Goal: Transaction & Acquisition: Purchase product/service

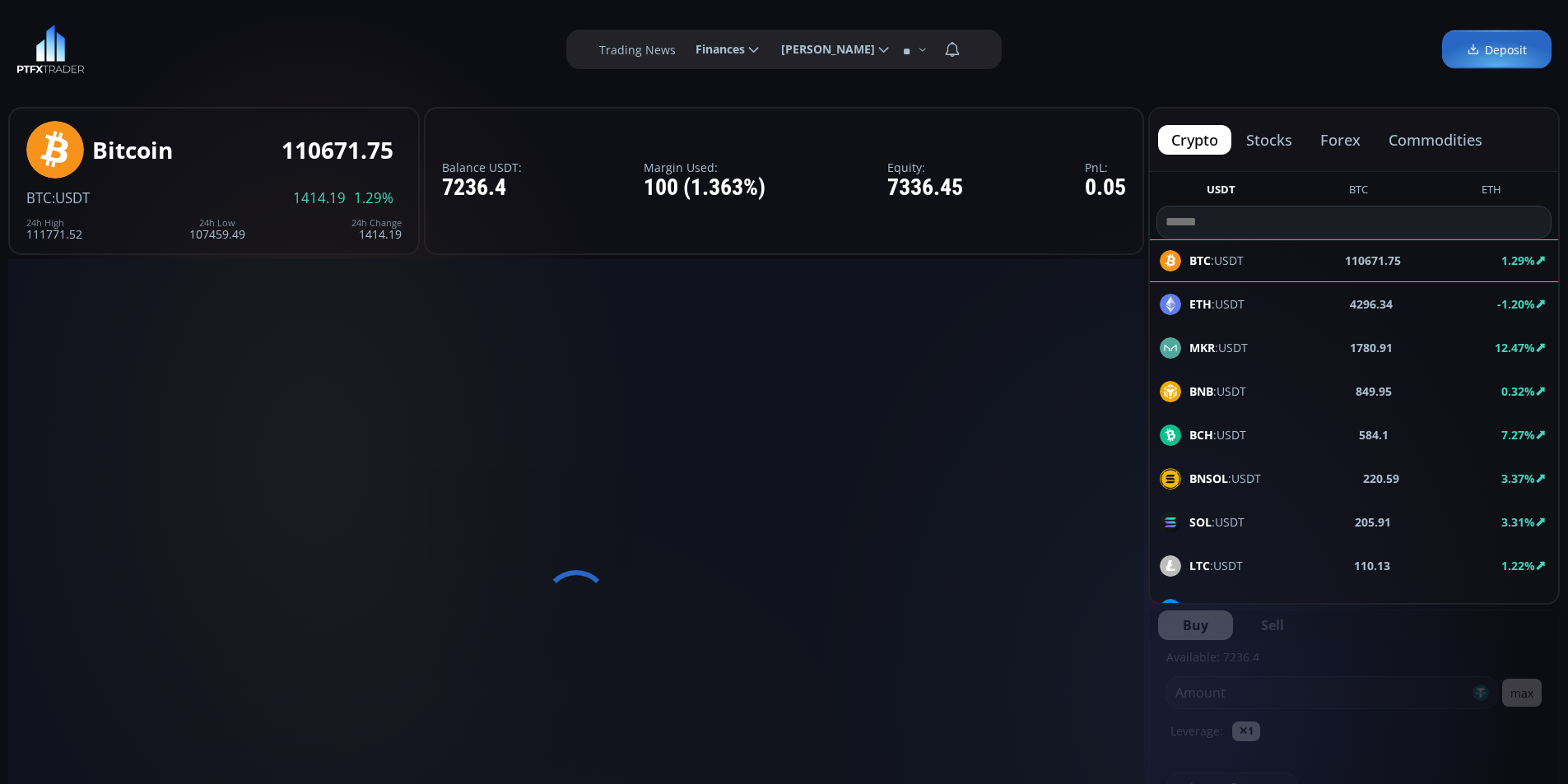
click at [440, 31] on div "**********" at bounding box center [784, 50] width 1568 height 99
type input "********"
click at [268, 50] on div "**********" at bounding box center [784, 50] width 1568 height 99
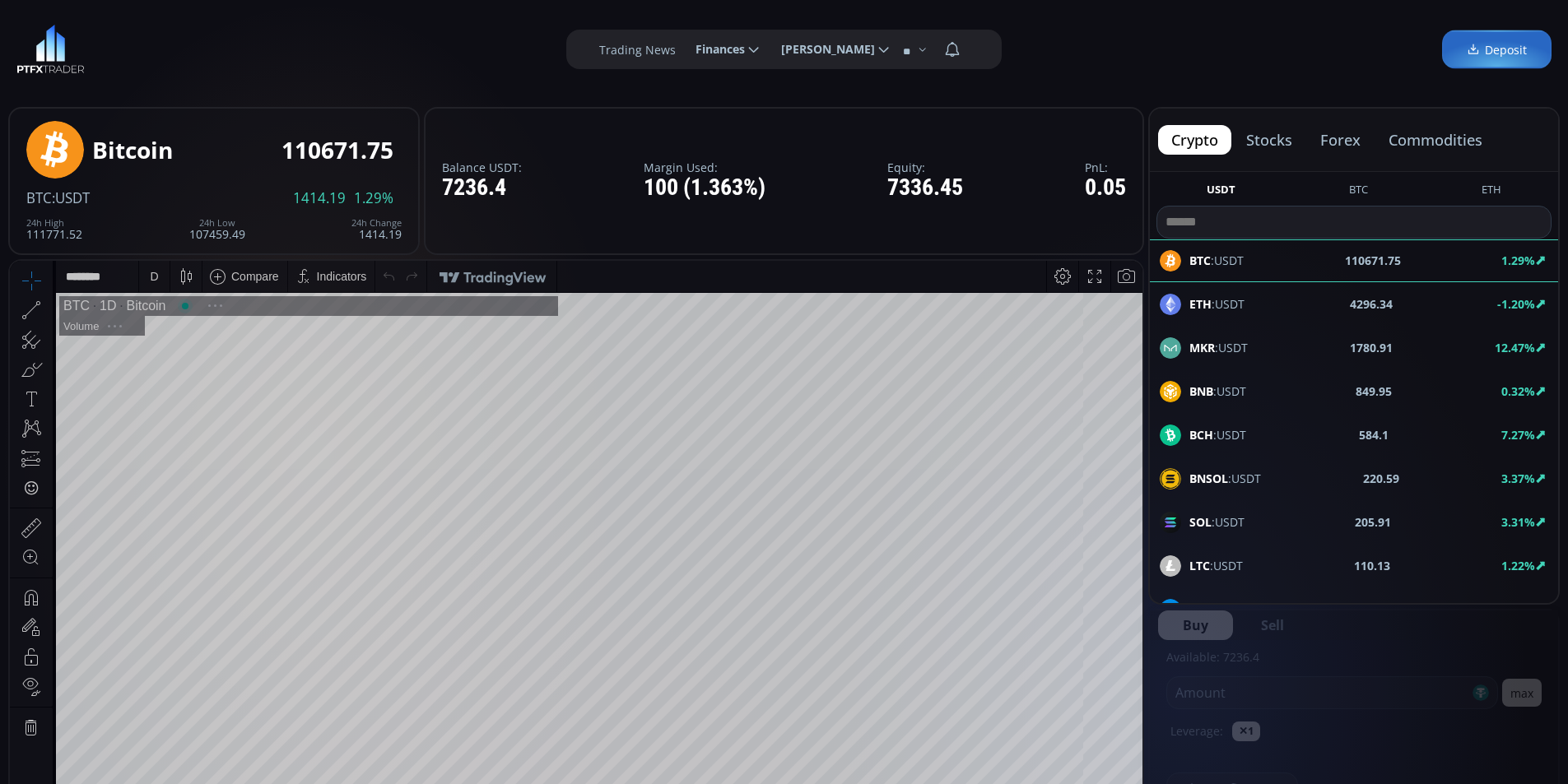
click at [373, 41] on div "**********" at bounding box center [784, 50] width 1568 height 99
click at [313, 20] on div "**********" at bounding box center [784, 50] width 1568 height 99
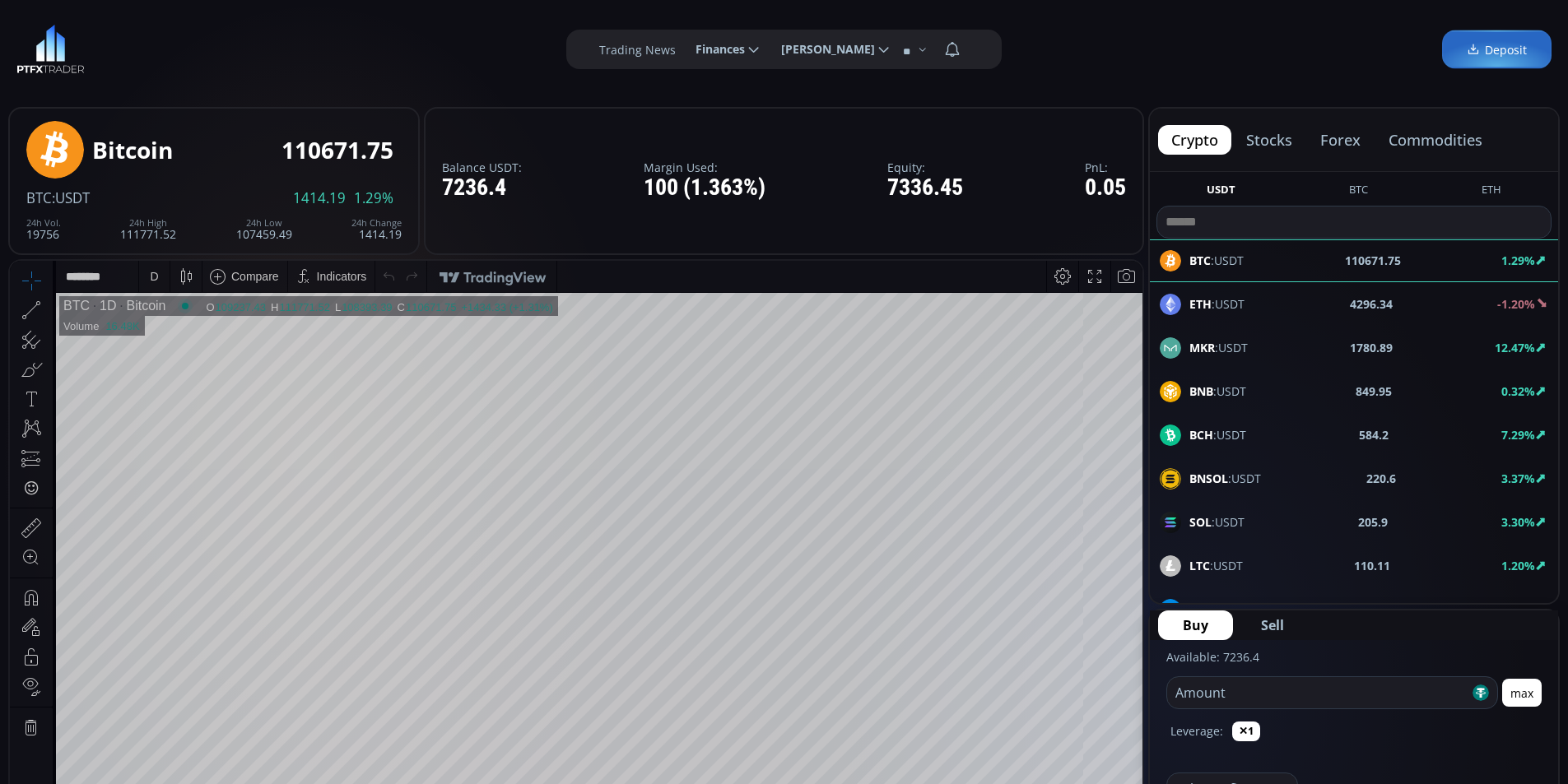
click at [725, 46] on span "Finances" at bounding box center [714, 50] width 61 height 33
click at [682, 46] on input "********" at bounding box center [682, 50] width 0 height 17
click at [708, 89] on link "Deposit" at bounding box center [727, 94] width 80 height 25
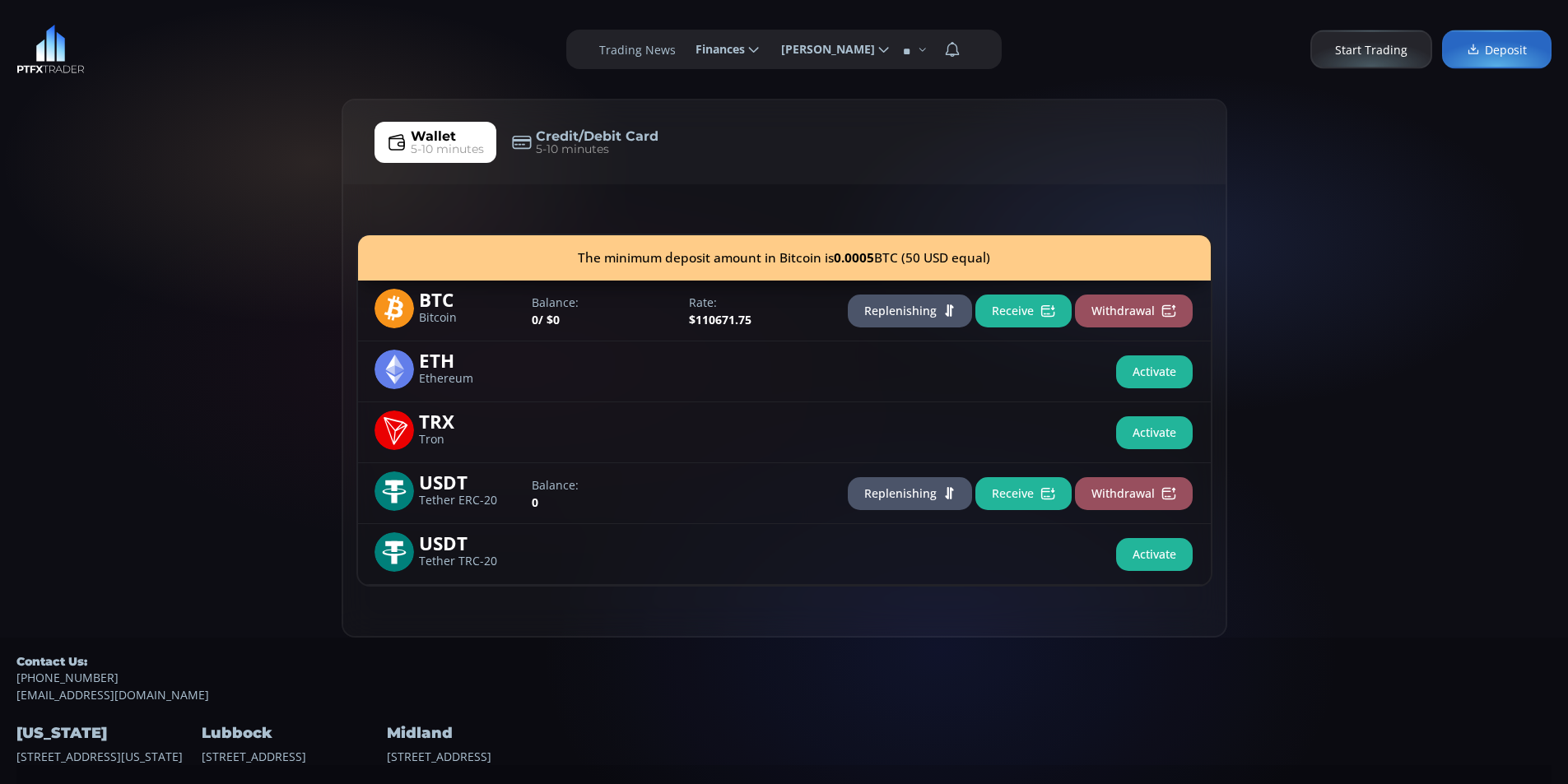
click at [119, 152] on div "Wallet 5-10 minutes Credit/Debit Card 5-10 minutes The minimum deposit amount i…" at bounding box center [784, 368] width 1568 height 539
click at [201, 121] on div "Wallet 5-10 minutes Credit/Debit Card 5-10 minutes The minimum deposit amount i…" at bounding box center [784, 368] width 1568 height 539
click at [270, 39] on div "**********" at bounding box center [784, 50] width 1568 height 99
drag, startPoint x: 118, startPoint y: 198, endPoint x: 148, endPoint y: 181, distance: 34.5
click at [117, 197] on div "Wallet 5-10 minutes Credit/Debit Card 5-10 minutes The minimum deposit amount i…" at bounding box center [784, 368] width 1568 height 539
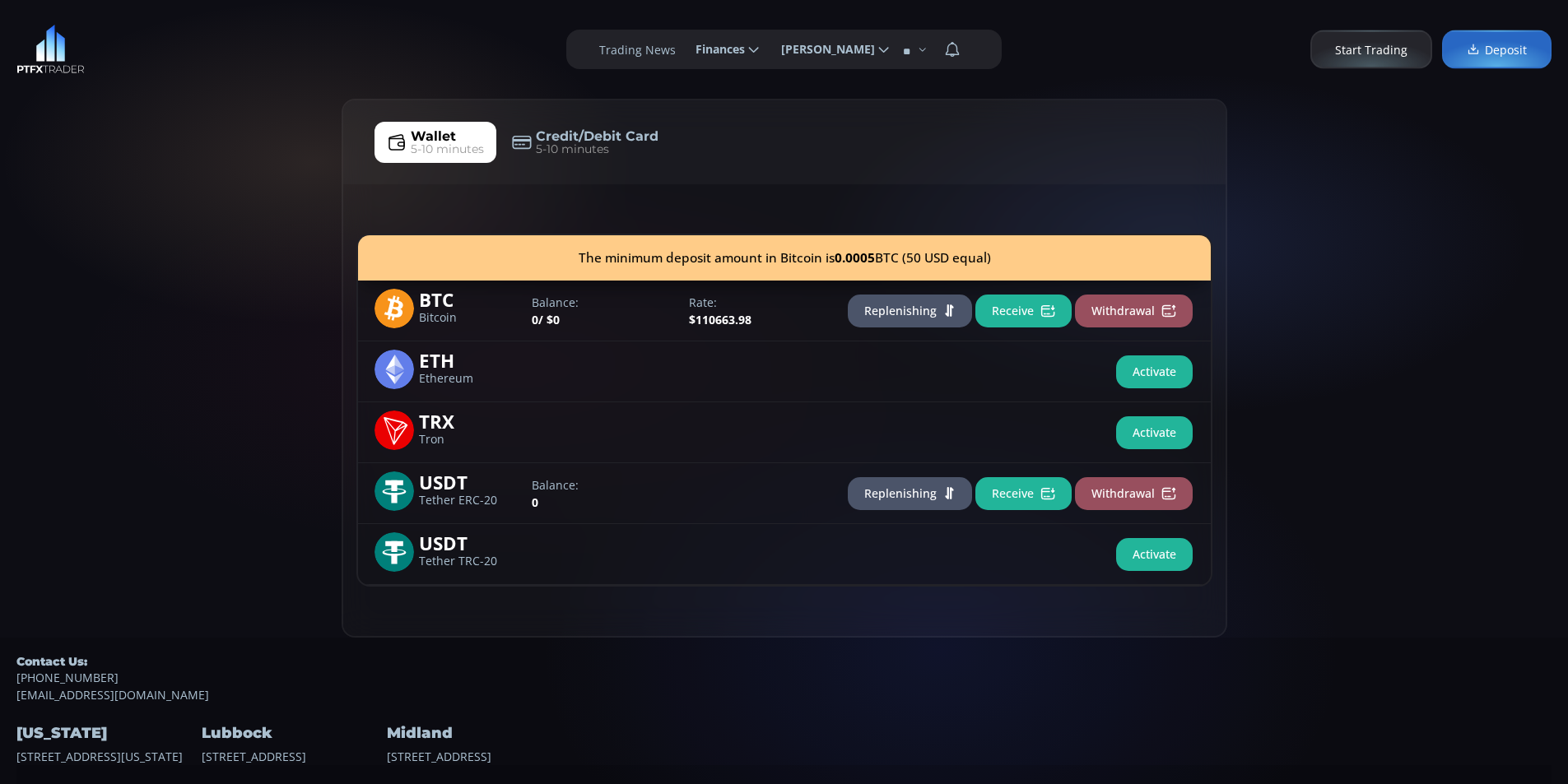
click at [170, 150] on div "Wallet 5-10 minutes Credit/Debit Card 5-10 minutes The minimum deposit amount i…" at bounding box center [784, 368] width 1568 height 539
click at [73, 395] on div "Wallet 5-10 minutes Credit/Debit Card 5-10 minutes The minimum deposit amount i…" at bounding box center [784, 368] width 1568 height 539
click at [153, 325] on div "Wallet 5-10 minutes Credit/Debit Card 5-10 minutes The minimum deposit amount i…" at bounding box center [784, 368] width 1568 height 539
click at [57, 304] on div "Wallet 5-10 minutes Credit/Debit Card 5-10 minutes The minimum deposit amount i…" at bounding box center [784, 368] width 1568 height 539
click at [201, 213] on div "Wallet 5-10 minutes Credit/Debit Card 5-10 minutes The minimum deposit amount i…" at bounding box center [784, 368] width 1568 height 539
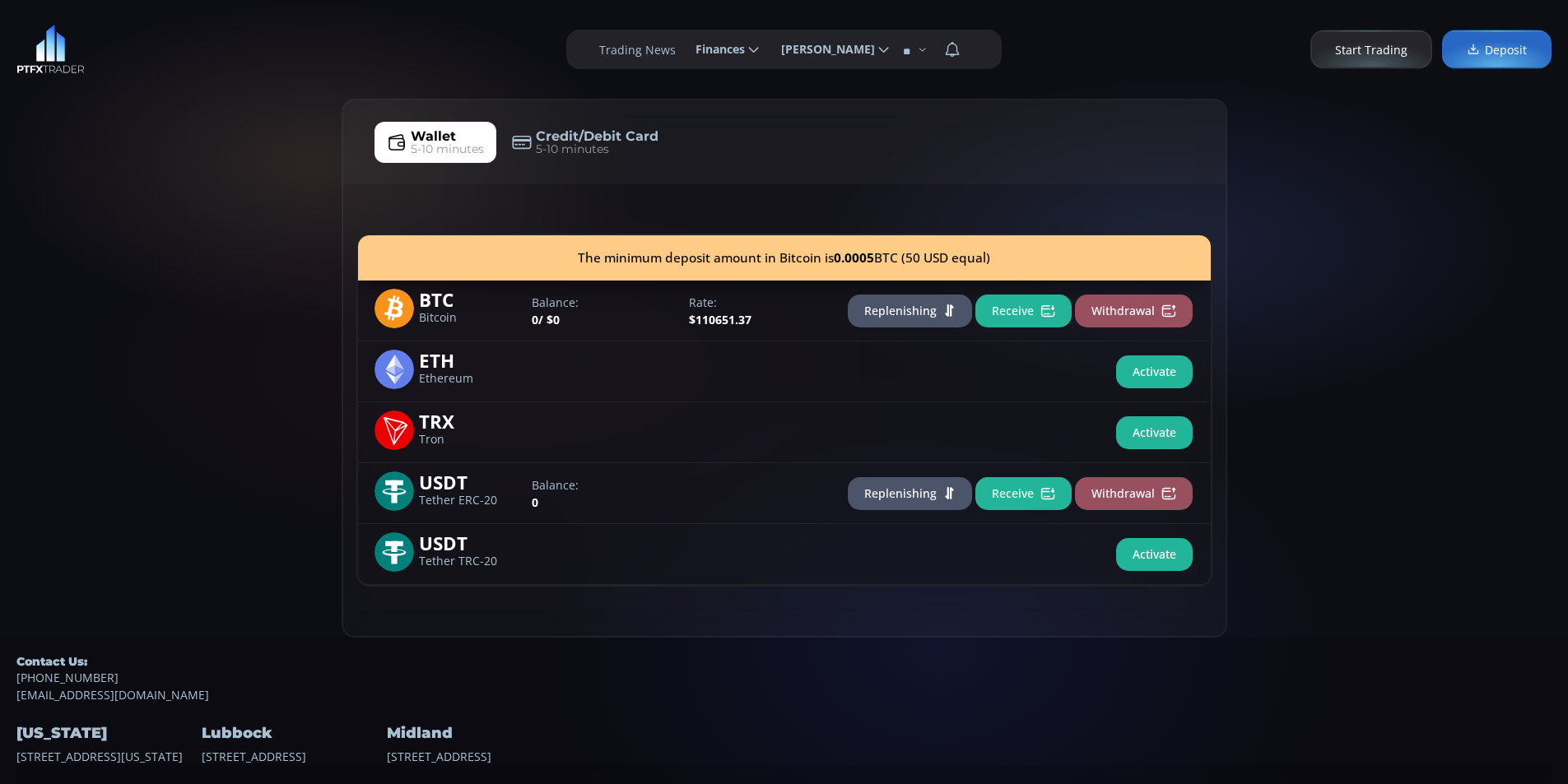
click at [143, 290] on div "Wallet 5-10 minutes Credit/Debit Card 5-10 minutes The minimum deposit amount i…" at bounding box center [784, 368] width 1568 height 539
click at [189, 215] on div "Wallet 5-10 minutes Credit/Debit Card 5-10 minutes The minimum deposit amount i…" at bounding box center [784, 368] width 1568 height 539
click at [119, 240] on div "Wallet 5-10 minutes Credit/Debit Card 5-10 minutes The minimum deposit amount i…" at bounding box center [784, 368] width 1568 height 539
click at [208, 210] on div "Wallet 5-10 minutes Credit/Debit Card 5-10 minutes The minimum deposit amount i…" at bounding box center [784, 368] width 1568 height 539
click at [105, 207] on div "Wallet 5-10 minutes Credit/Debit Card 5-10 minutes The minimum deposit amount i…" at bounding box center [784, 368] width 1568 height 539
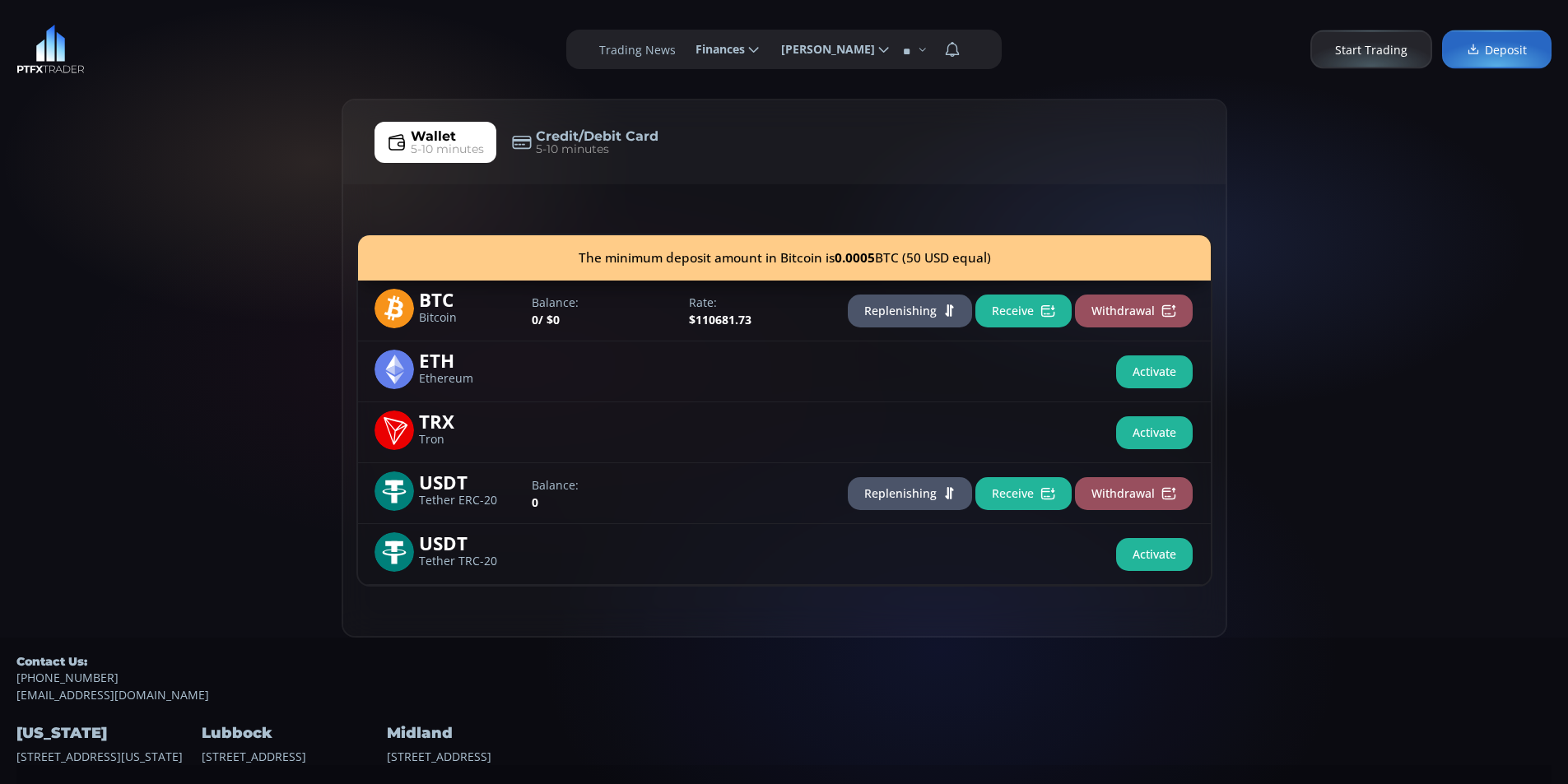
click at [56, 342] on div "Wallet 5-10 minutes Credit/Debit Card 5-10 minutes The minimum deposit amount i…" at bounding box center [784, 368] width 1568 height 539
click at [124, 292] on div "Wallet 5-10 minutes Credit/Debit Card 5-10 minutes The minimum deposit amount i…" at bounding box center [784, 368] width 1568 height 539
drag, startPoint x: 120, startPoint y: 272, endPoint x: 121, endPoint y: 261, distance: 11.0
click at [120, 269] on div "Wallet 5-10 minutes Credit/Debit Card 5-10 minutes The minimum deposit amount i…" at bounding box center [784, 368] width 1568 height 539
click at [222, 173] on div "Wallet 5-10 minutes Credit/Debit Card 5-10 minutes The minimum deposit amount i…" at bounding box center [784, 368] width 1568 height 539
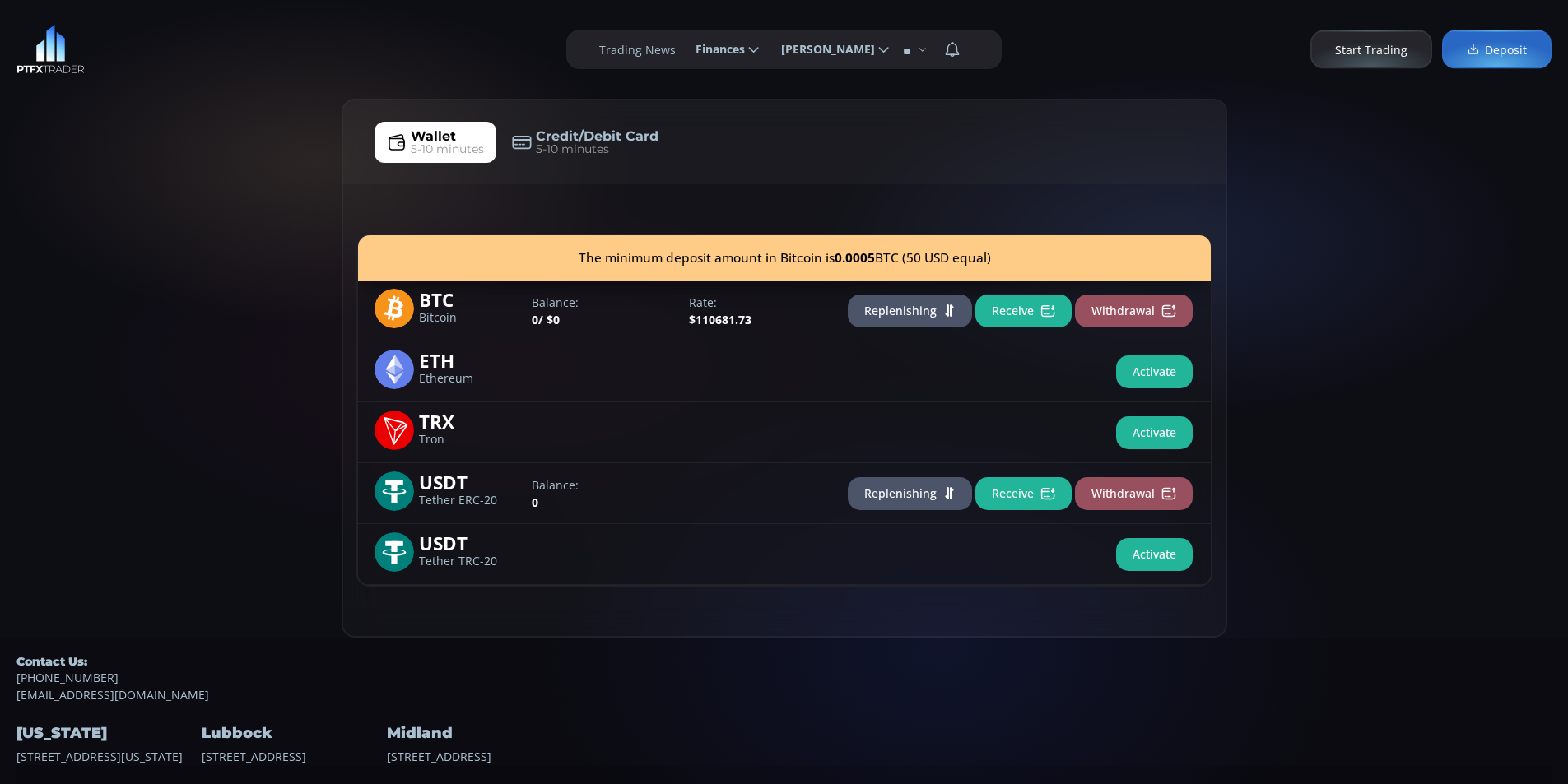
click at [217, 108] on div "Wallet 5-10 minutes Credit/Debit Card 5-10 minutes The minimum deposit amount i…" at bounding box center [784, 368] width 1568 height 539
click at [210, 218] on div "Wallet 5-10 minutes Credit/Debit Card 5-10 minutes The minimum deposit amount i…" at bounding box center [784, 368] width 1568 height 539
click at [290, 79] on div "**********" at bounding box center [784, 50] width 1568 height 99
click at [154, 41] on div "**********" at bounding box center [784, 50] width 1568 height 99
drag, startPoint x: 241, startPoint y: 212, endPoint x: 258, endPoint y: 183, distance: 33.6
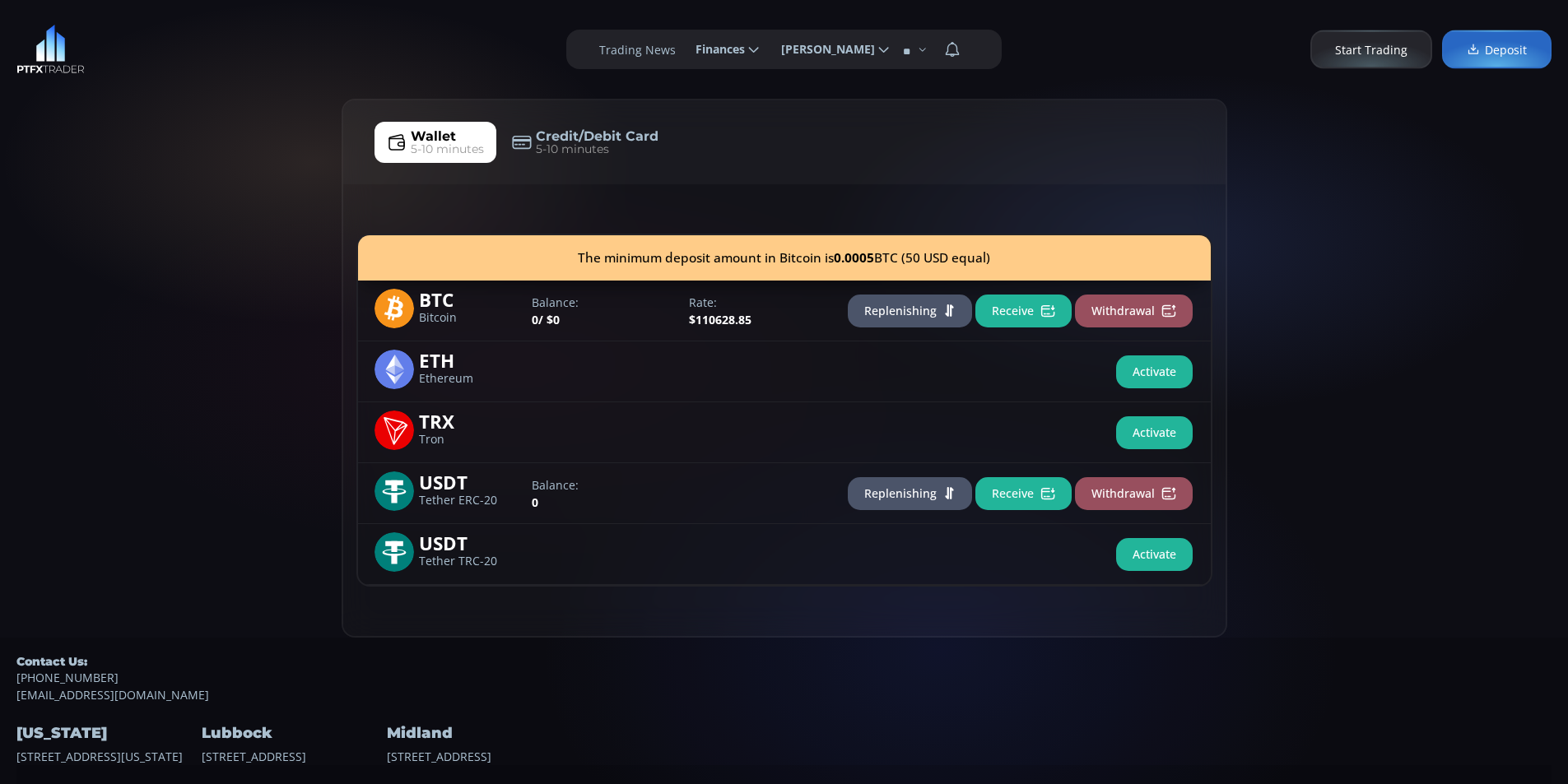
click at [241, 212] on div "Wallet 5-10 minutes Credit/Debit Card 5-10 minutes The minimum deposit amount i…" at bounding box center [784, 368] width 1568 height 539
click at [261, 178] on div "Wallet 5-10 minutes Credit/Debit Card 5-10 minutes The minimum deposit amount i…" at bounding box center [784, 368] width 1568 height 539
click at [147, 218] on div "Wallet 5-10 minutes Credit/Debit Card 5-10 minutes The minimum deposit amount i…" at bounding box center [784, 368] width 1568 height 539
click at [255, 109] on div "Wallet 5-10 minutes Credit/Debit Card 5-10 minutes The minimum deposit amount i…" at bounding box center [784, 368] width 1568 height 539
drag, startPoint x: 226, startPoint y: 339, endPoint x: 258, endPoint y: 186, distance: 156.3
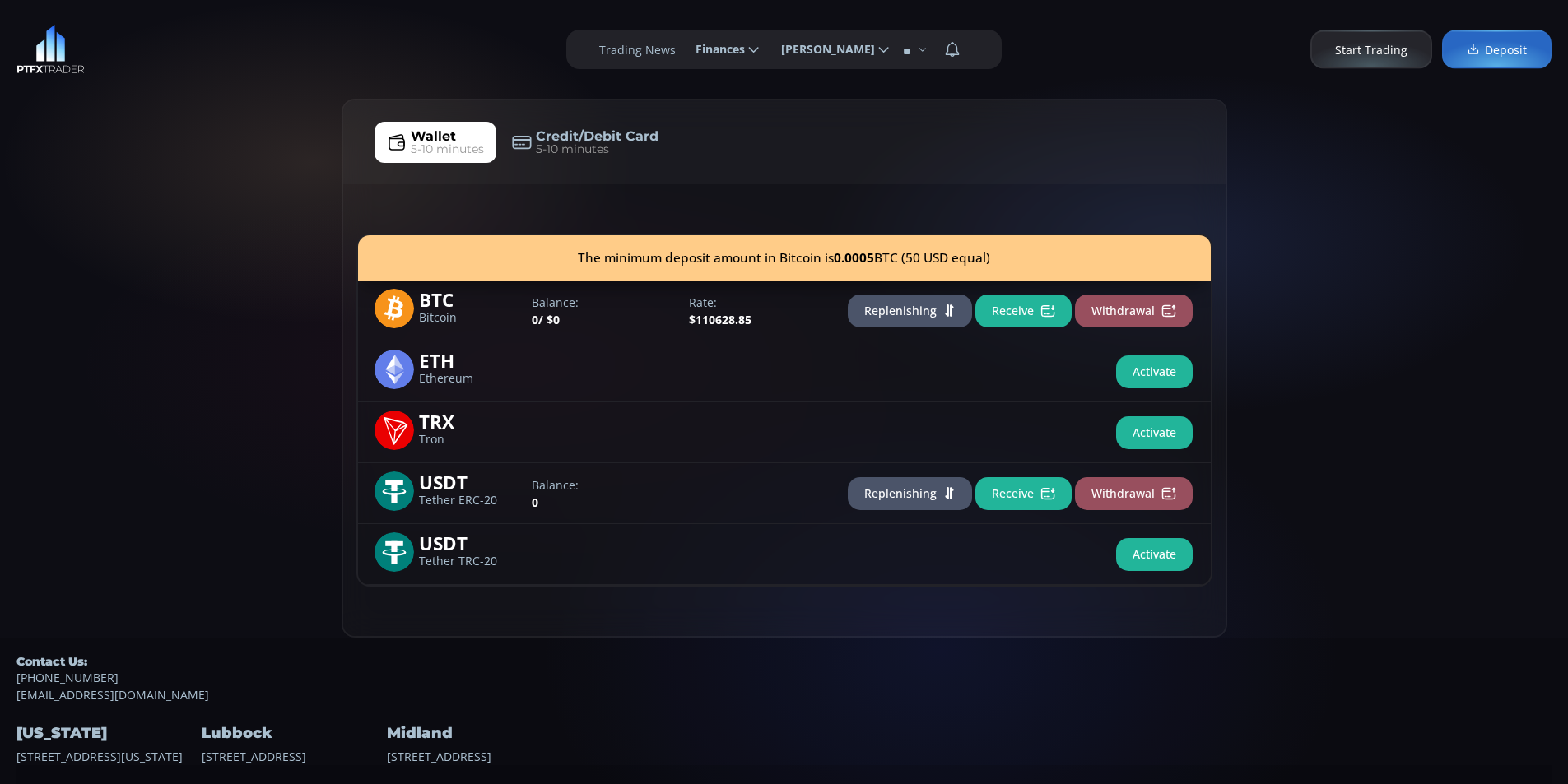
click at [226, 321] on div "Wallet 5-10 minutes Credit/Debit Card 5-10 minutes The minimum deposit amount i…" at bounding box center [784, 368] width 1568 height 539
click at [261, 181] on div "Wallet 5-10 minutes Credit/Debit Card 5-10 minutes The minimum deposit amount i…" at bounding box center [784, 368] width 1568 height 539
click at [207, 272] on div "Wallet 5-10 minutes Credit/Debit Card 5-10 minutes The minimum deposit amount i…" at bounding box center [784, 368] width 1568 height 539
click at [193, 150] on div "Wallet 5-10 minutes Credit/Debit Card 5-10 minutes The minimum deposit amount i…" at bounding box center [784, 368] width 1568 height 539
drag, startPoint x: 173, startPoint y: 406, endPoint x: 221, endPoint y: 296, distance: 120.0
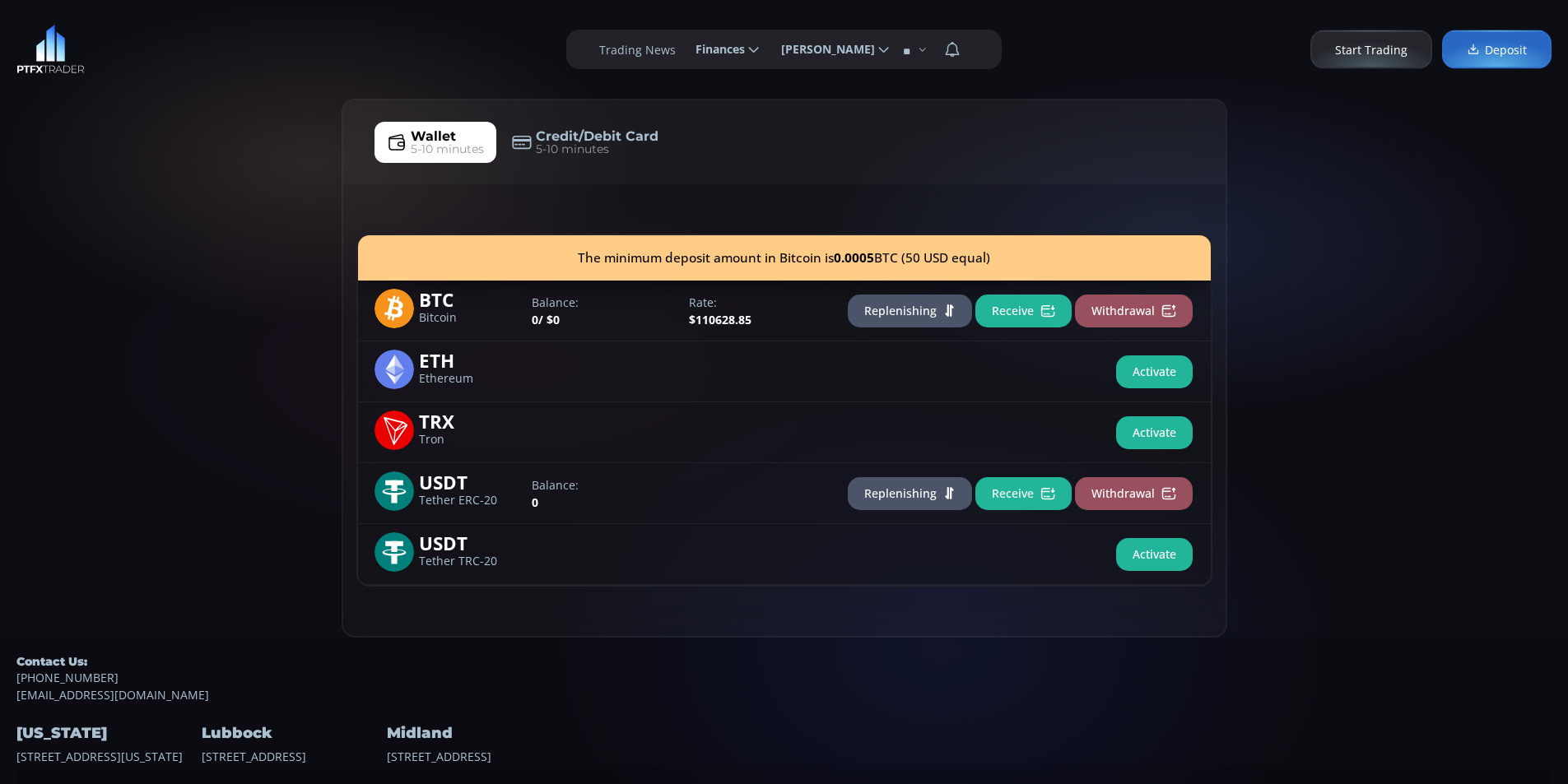
click at [174, 405] on div "Wallet 5-10 minutes Credit/Debit Card 5-10 minutes The minimum deposit amount i…" at bounding box center [784, 368] width 1568 height 539
click at [229, 224] on div "Wallet 5-10 minutes Credit/Debit Card 5-10 minutes The minimum deposit amount i…" at bounding box center [784, 368] width 1568 height 539
click at [73, 370] on div "Wallet 5-10 minutes Credit/Debit Card 5-10 minutes The minimum deposit amount i…" at bounding box center [784, 368] width 1568 height 539
drag, startPoint x: 227, startPoint y: 377, endPoint x: 201, endPoint y: 372, distance: 26.5
click at [227, 376] on div "Wallet 5-10 minutes Credit/Debit Card 5-10 minutes The minimum deposit amount i…" at bounding box center [784, 368] width 1568 height 539
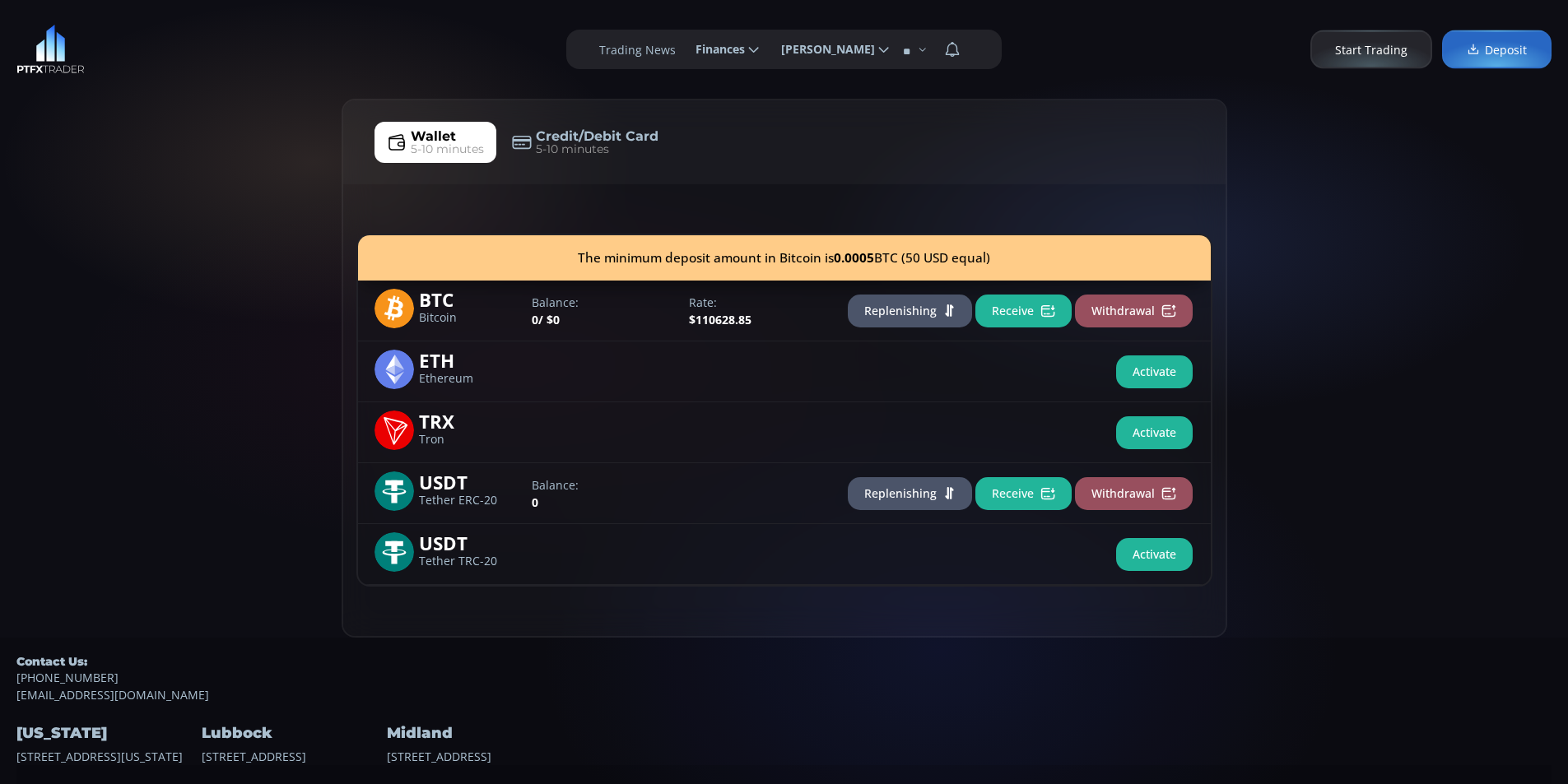
click at [297, 170] on div "Wallet 5-10 minutes Credit/Debit Card 5-10 minutes The minimum deposit amount i…" at bounding box center [784, 368] width 1568 height 539
click at [259, 104] on div "Wallet 5-10 minutes Credit/Debit Card 5-10 minutes The minimum deposit amount i…" at bounding box center [784, 368] width 1568 height 539
click at [175, 220] on div "Wallet 5-10 minutes Credit/Debit Card 5-10 minutes The minimum deposit amount i…" at bounding box center [784, 368] width 1568 height 539
click at [43, 280] on div "Wallet 5-10 minutes Credit/Debit Card 5-10 minutes The minimum deposit amount i…" at bounding box center [784, 368] width 1568 height 539
click at [164, 146] on div "Wallet 5-10 minutes Credit/Debit Card 5-10 minutes The minimum deposit amount i…" at bounding box center [784, 368] width 1568 height 539
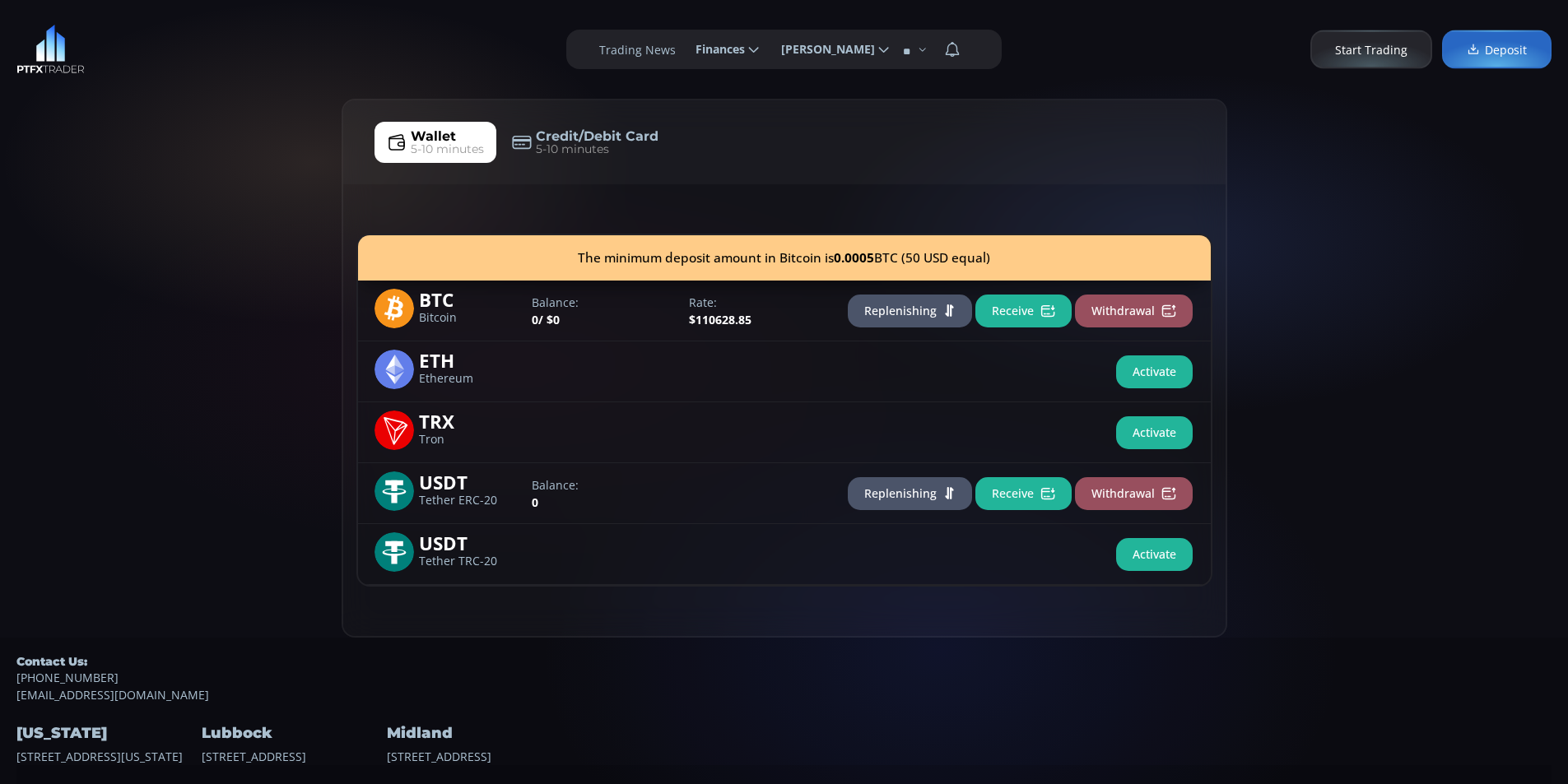
drag, startPoint x: 127, startPoint y: 293, endPoint x: 138, endPoint y: 277, distance: 19.4
click at [127, 292] on div "Wallet 5-10 minutes Credit/Debit Card 5-10 minutes The minimum deposit amount i…" at bounding box center [784, 368] width 1568 height 539
drag, startPoint x: 179, startPoint y: 223, endPoint x: 240, endPoint y: 94, distance: 142.7
click at [181, 216] on div "Wallet 5-10 minutes Credit/Debit Card 5-10 minutes The minimum deposit amount i…" at bounding box center [784, 368] width 1568 height 539
click at [235, 42] on div "**********" at bounding box center [784, 50] width 1568 height 99
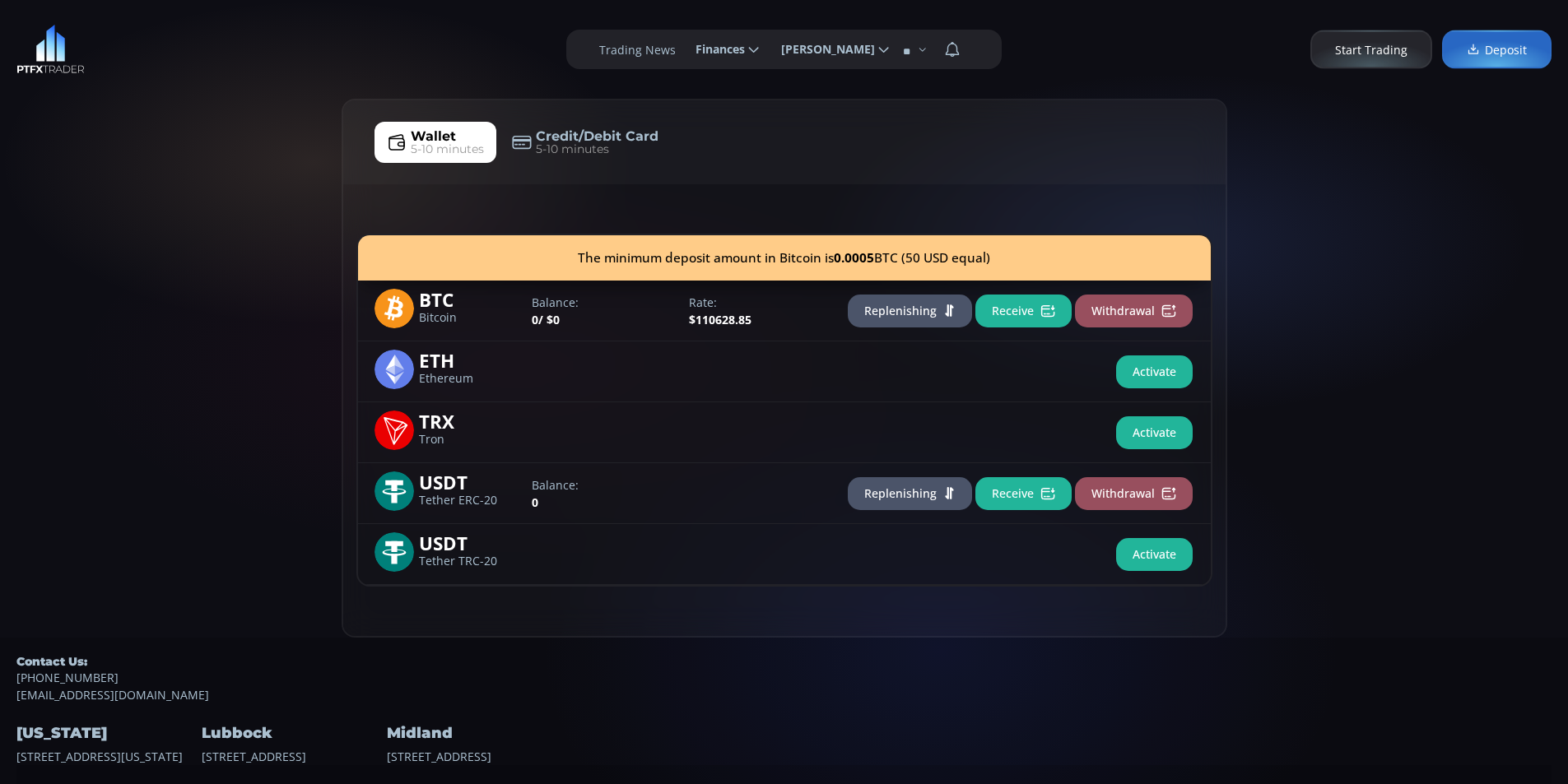
drag, startPoint x: 221, startPoint y: 289, endPoint x: 227, endPoint y: 245, distance: 44.4
click at [222, 285] on div "Wallet 5-10 minutes Credit/Debit Card 5-10 minutes The minimum deposit amount i…" at bounding box center [784, 368] width 1568 height 539
click at [224, 102] on div "Wallet 5-10 minutes Credit/Debit Card 5-10 minutes The minimum deposit amount i…" at bounding box center [784, 368] width 1568 height 539
drag, startPoint x: 100, startPoint y: 132, endPoint x: 245, endPoint y: 108, distance: 147.0
click at [100, 132] on div "Wallet 5-10 minutes Credit/Debit Card 5-10 minutes The minimum deposit amount i…" at bounding box center [784, 368] width 1568 height 539
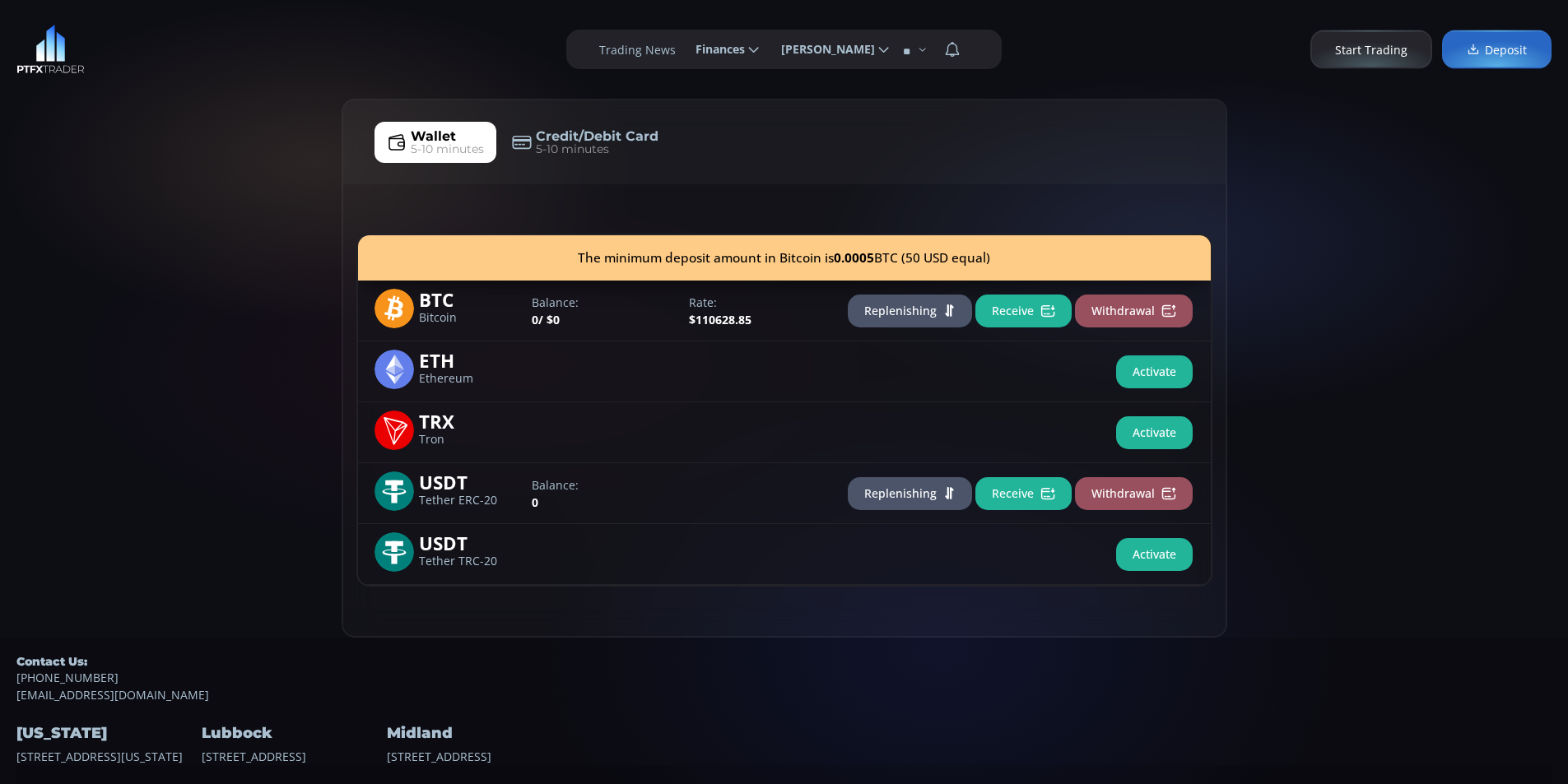
click at [284, 97] on div "**********" at bounding box center [784, 50] width 1568 height 99
click at [114, 19] on div "**********" at bounding box center [784, 50] width 1568 height 99
drag, startPoint x: 189, startPoint y: 229, endPoint x: 192, endPoint y: 221, distance: 8.5
click at [190, 228] on div "Wallet 5-10 minutes Credit/Debit Card 5-10 minutes The minimum deposit amount i…" at bounding box center [784, 368] width 1568 height 539
click at [220, 196] on div "Wallet 5-10 minutes Credit/Debit Card 5-10 minutes The minimum deposit amount i…" at bounding box center [784, 368] width 1568 height 539
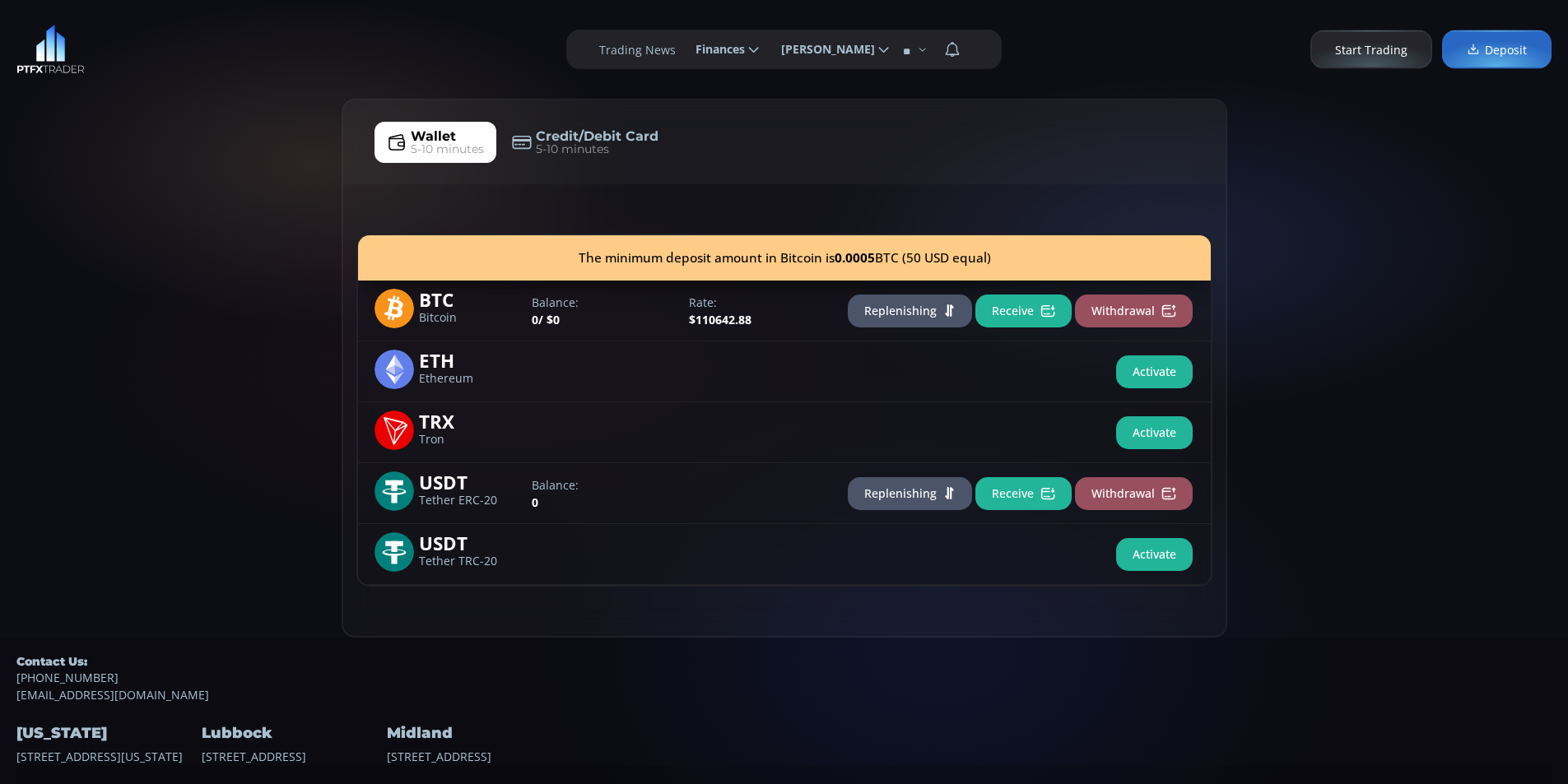
click at [157, 259] on div "Wallet 5-10 minutes Credit/Debit Card 5-10 minutes The minimum deposit amount i…" at bounding box center [784, 368] width 1568 height 539
click at [221, 175] on div "Wallet 5-10 minutes Credit/Debit Card 5-10 minutes The minimum deposit amount i…" at bounding box center [784, 368] width 1568 height 539
click at [116, 326] on div "Wallet 5-10 minutes Credit/Debit Card 5-10 minutes The minimum deposit amount i…" at bounding box center [784, 368] width 1568 height 539
click at [199, 240] on div "Wallet 5-10 minutes Credit/Debit Card 5-10 minutes The minimum deposit amount i…" at bounding box center [784, 368] width 1568 height 539
click at [109, 146] on div "Wallet 5-10 minutes Credit/Debit Card 5-10 minutes The minimum deposit amount i…" at bounding box center [784, 368] width 1568 height 539
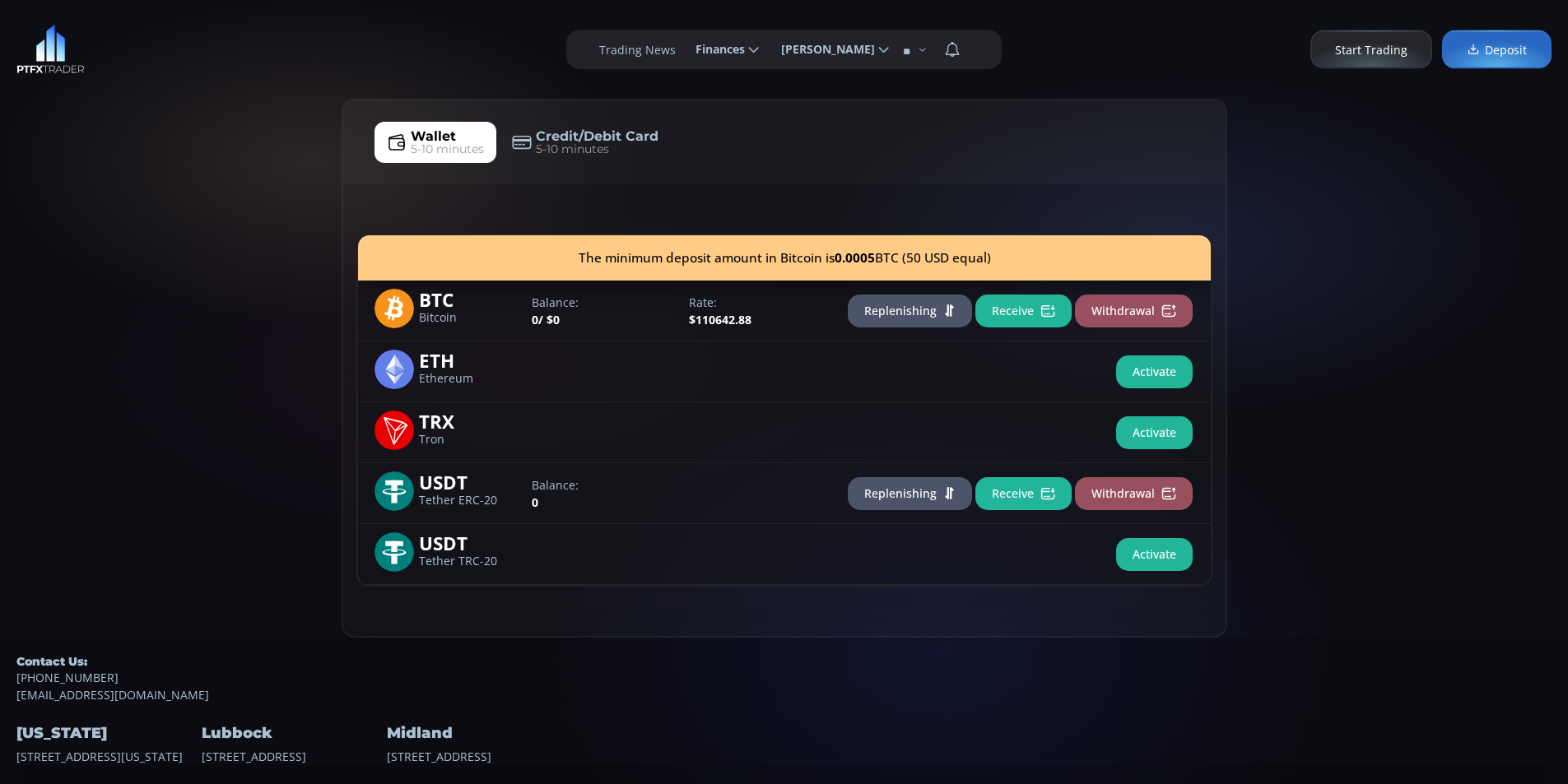
click at [222, 146] on div "Wallet 5-10 minutes Credit/Debit Card 5-10 minutes The minimum deposit amount i…" at bounding box center [784, 368] width 1568 height 539
click at [142, 88] on div "**********" at bounding box center [784, 50] width 1568 height 99
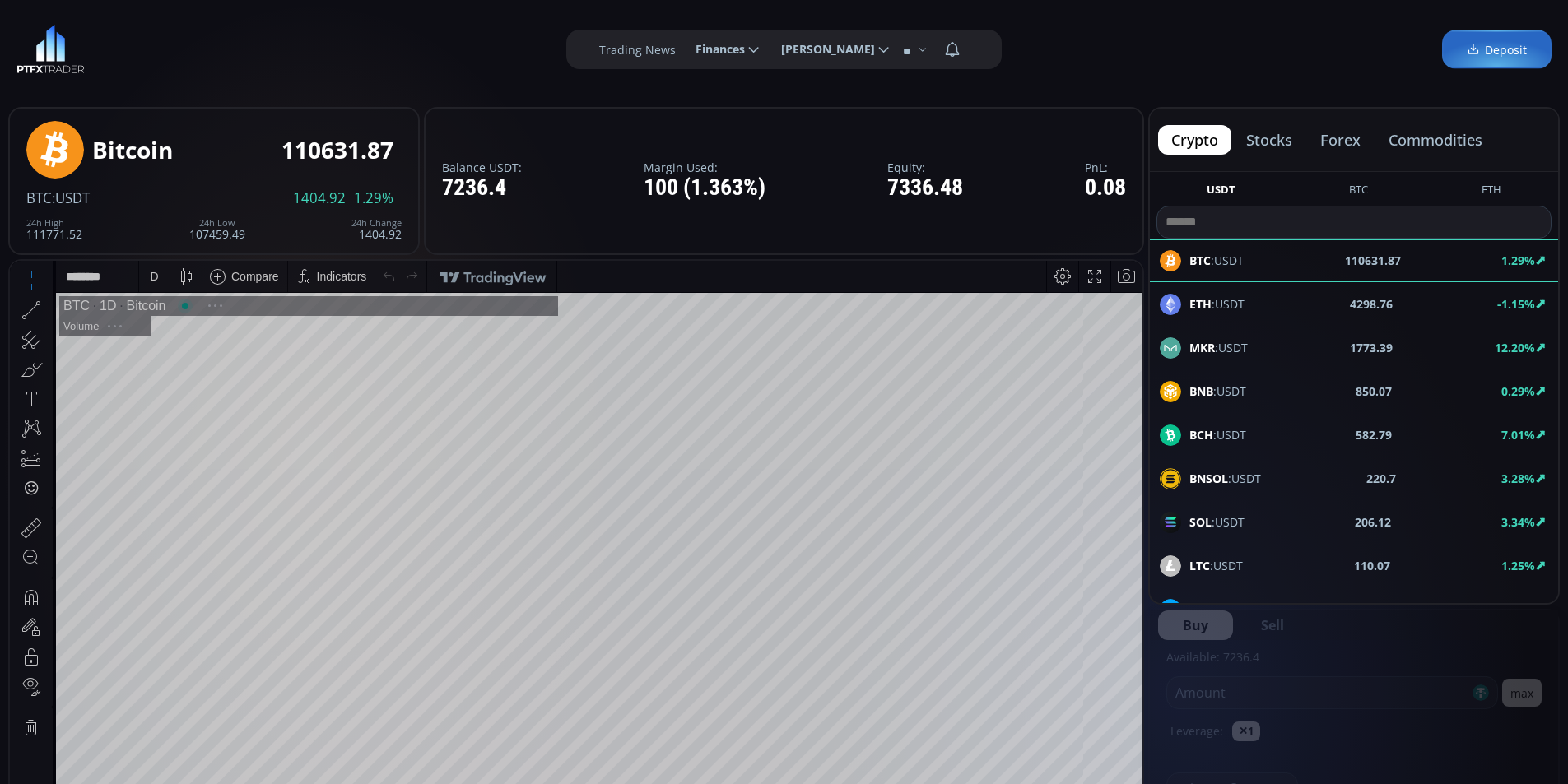
scroll to position [229, 0]
click at [723, 48] on span "Finances" at bounding box center [714, 50] width 61 height 33
click at [682, 48] on input "********" at bounding box center [682, 50] width 0 height 17
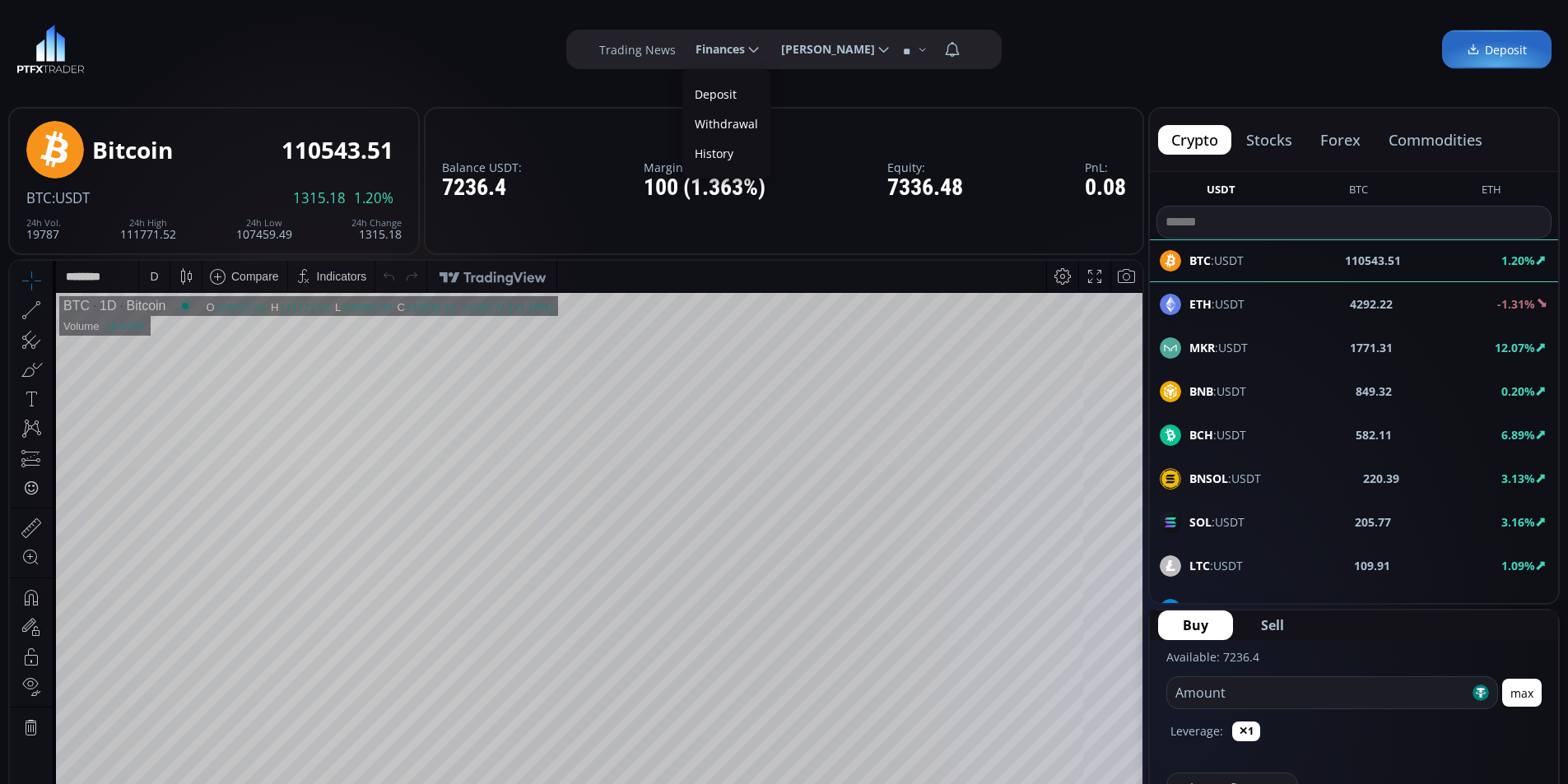
click at [715, 97] on link "Deposit" at bounding box center [727, 94] width 80 height 25
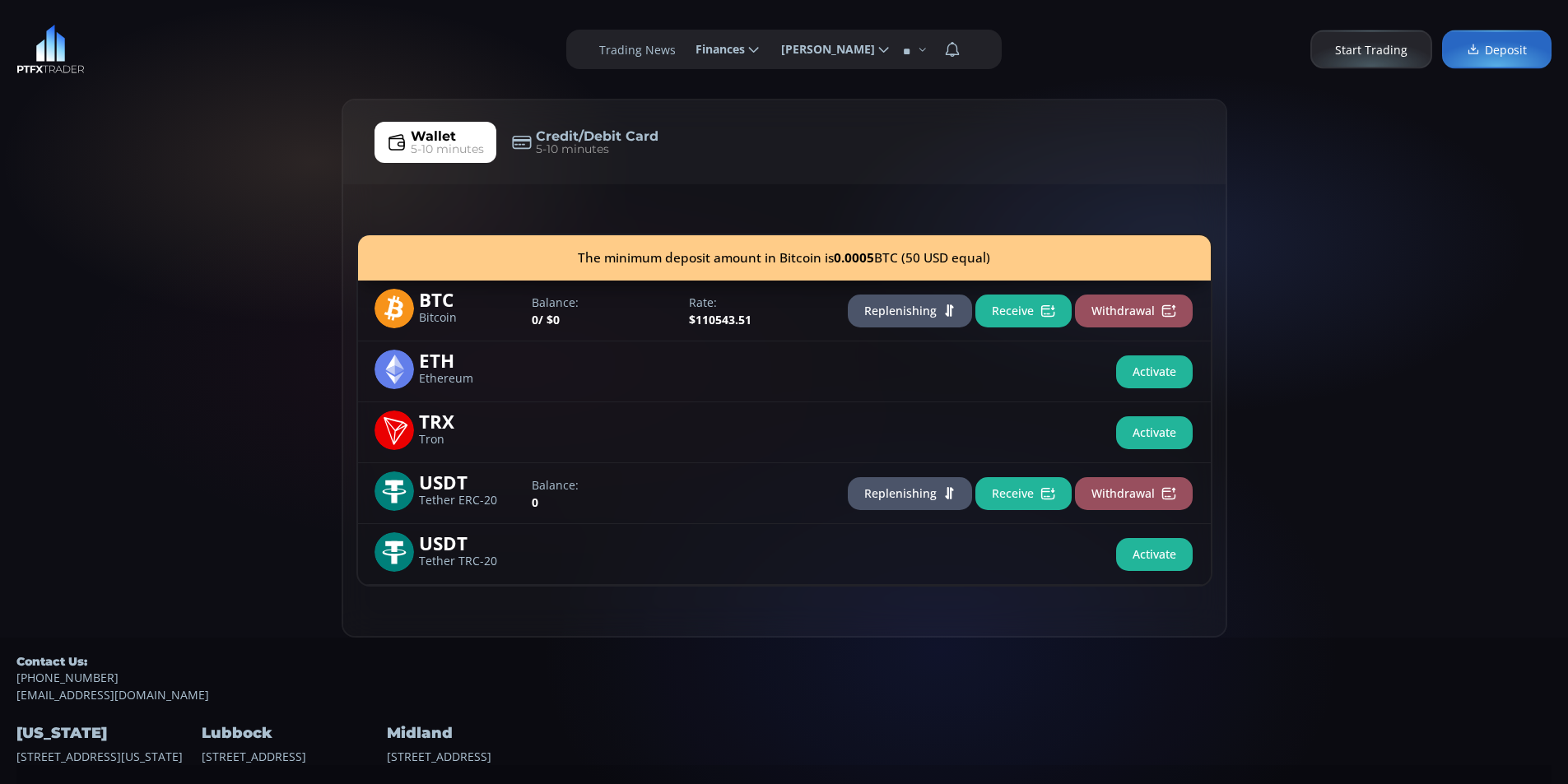
click at [173, 246] on div "Wallet 5-10 minutes Credit/Debit Card 5-10 minutes The minimum deposit amount i…" at bounding box center [784, 368] width 1568 height 539
click at [97, 305] on div "Wallet 5-10 minutes Credit/Debit Card 5-10 minutes The minimum deposit amount i…" at bounding box center [784, 368] width 1568 height 539
click at [197, 234] on div "Wallet 5-10 minutes Credit/Debit Card 5-10 minutes The minimum deposit amount i…" at bounding box center [784, 368] width 1568 height 539
drag, startPoint x: 210, startPoint y: 324, endPoint x: 254, endPoint y: 266, distance: 72.8
click at [207, 299] on div "Wallet 5-10 minutes Credit/Debit Card 5-10 minutes The minimum deposit amount i…" at bounding box center [784, 368] width 1568 height 539
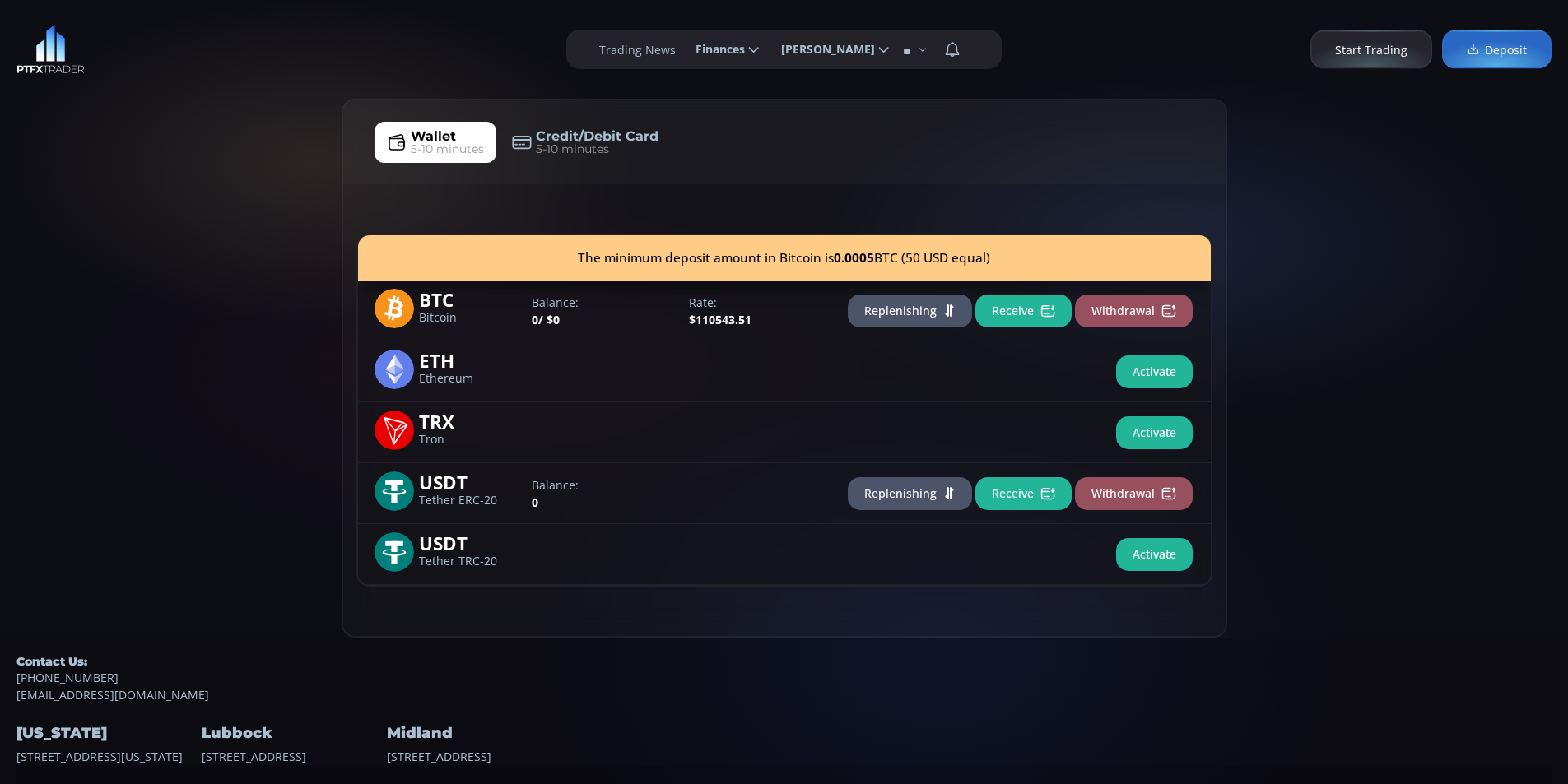
drag, startPoint x: 99, startPoint y: 233, endPoint x: 107, endPoint y: 218, distance: 17.0
click at [107, 218] on div "Wallet 5-10 minutes Credit/Debit Card 5-10 minutes The minimum deposit amount i…" at bounding box center [784, 368] width 1568 height 539
click at [191, 90] on div "**********" at bounding box center [784, 50] width 1568 height 99
drag, startPoint x: 188, startPoint y: 260, endPoint x: 199, endPoint y: 245, distance: 18.6
click at [188, 259] on div "Wallet 5-10 minutes Credit/Debit Card 5-10 minutes The minimum deposit amount i…" at bounding box center [784, 368] width 1568 height 539
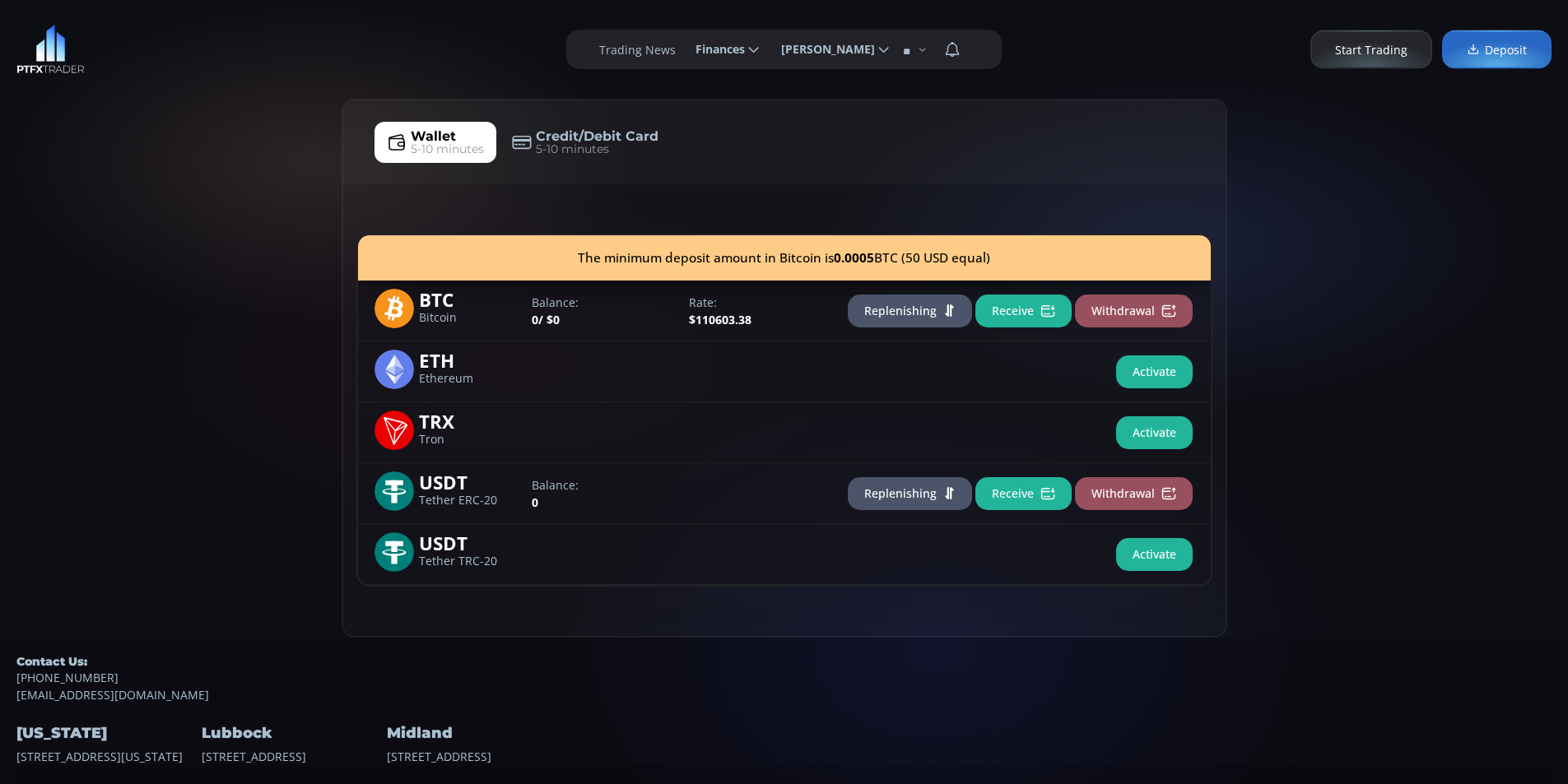
click at [125, 272] on div "Wallet 5-10 minutes Credit/Debit Card 5-10 minutes The minimum deposit amount i…" at bounding box center [784, 368] width 1568 height 539
click at [251, 210] on div "Wallet 5-10 minutes Credit/Debit Card 5-10 minutes The minimum deposit amount i…" at bounding box center [784, 368] width 1568 height 539
click at [179, 186] on div "Wallet 5-10 minutes Credit/Debit Card 5-10 minutes The minimum deposit amount i…" at bounding box center [784, 368] width 1568 height 539
drag, startPoint x: 51, startPoint y: 287, endPoint x: 204, endPoint y: 238, distance: 160.7
click at [51, 286] on div "Wallet 5-10 minutes Credit/Debit Card 5-10 minutes The minimum deposit amount i…" at bounding box center [784, 368] width 1568 height 539
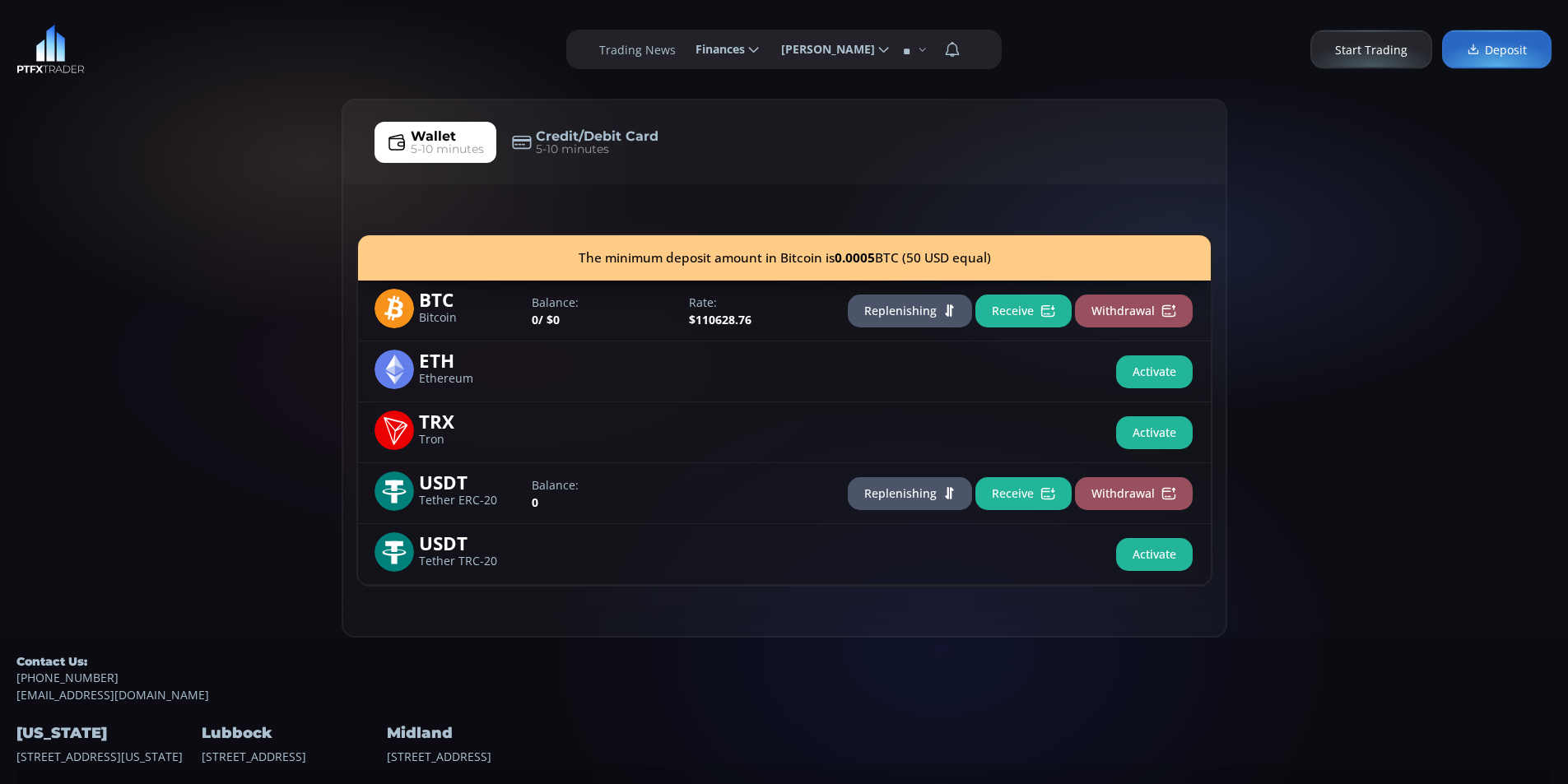
click at [207, 234] on div "Wallet 5-10 minutes Credit/Debit Card 5-10 minutes The minimum deposit amount i…" at bounding box center [784, 368] width 1568 height 539
click at [148, 269] on div "Wallet 5-10 minutes Credit/Debit Card 5-10 minutes The minimum deposit amount i…" at bounding box center [784, 368] width 1568 height 539
click at [261, 212] on div "Wallet 5-10 minutes Credit/Debit Card 5-10 minutes The minimum deposit amount i…" at bounding box center [784, 368] width 1568 height 539
click at [189, 159] on div "Wallet 5-10 minutes Credit/Debit Card 5-10 minutes The minimum deposit amount i…" at bounding box center [784, 368] width 1568 height 539
click at [178, 336] on div "Wallet 5-10 minutes Credit/Debit Card 5-10 minutes The minimum deposit amount i…" at bounding box center [784, 368] width 1568 height 539
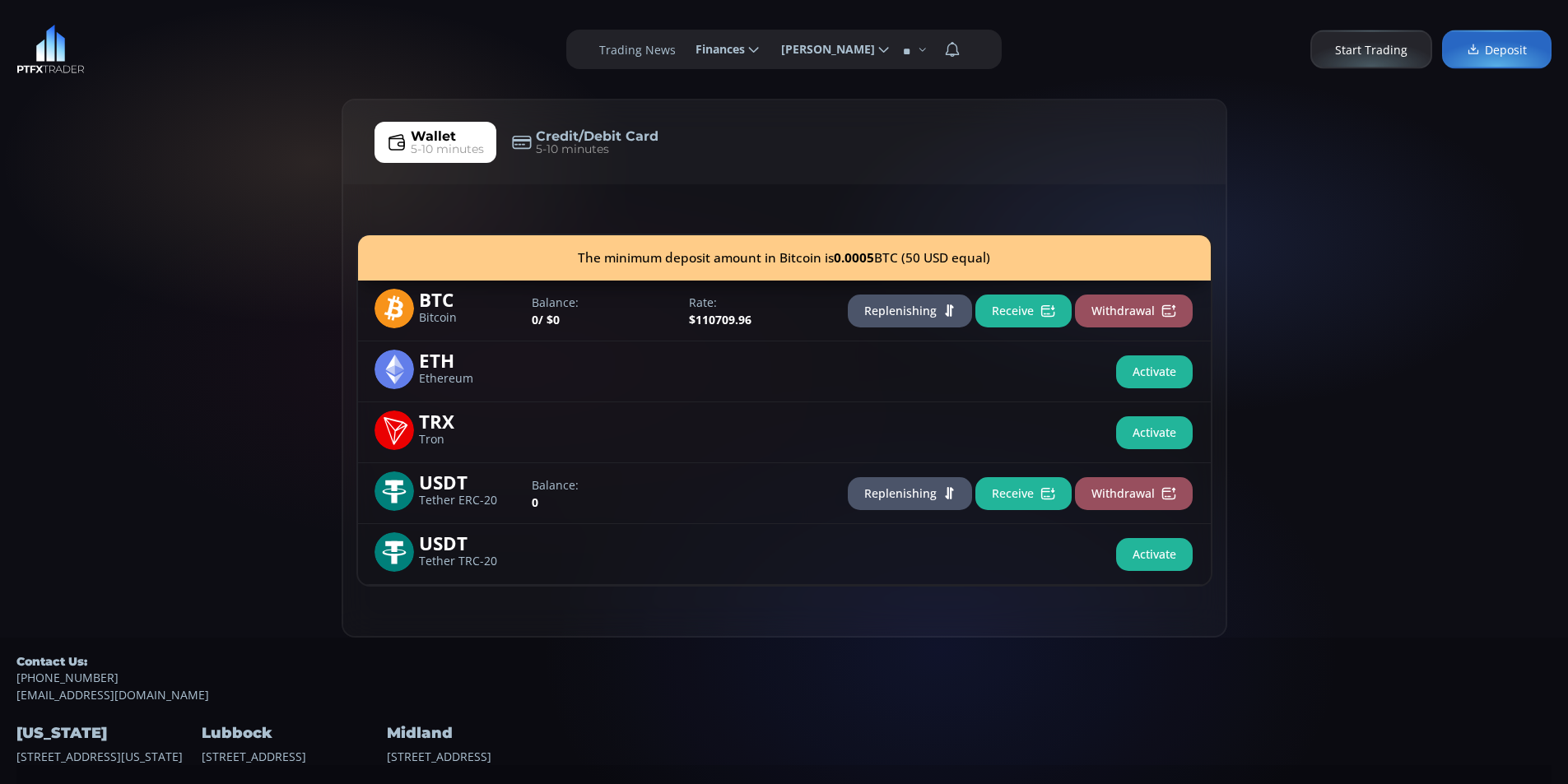
click at [221, 329] on div "Wallet 5-10 minutes Credit/Debit Card 5-10 minutes The minimum deposit amount i…" at bounding box center [784, 368] width 1568 height 539
click at [242, 276] on div "Wallet 5-10 minutes Credit/Debit Card 5-10 minutes The minimum deposit amount i…" at bounding box center [784, 368] width 1568 height 539
click at [103, 279] on div "Wallet 5-10 minutes Credit/Debit Card 5-10 minutes The minimum deposit amount i…" at bounding box center [784, 368] width 1568 height 539
click at [199, 222] on div "Wallet 5-10 minutes Credit/Debit Card 5-10 minutes The minimum deposit amount i…" at bounding box center [784, 368] width 1568 height 539
click at [147, 314] on div "Wallet 5-10 minutes Credit/Debit Card 5-10 minutes The minimum deposit amount i…" at bounding box center [784, 368] width 1568 height 539
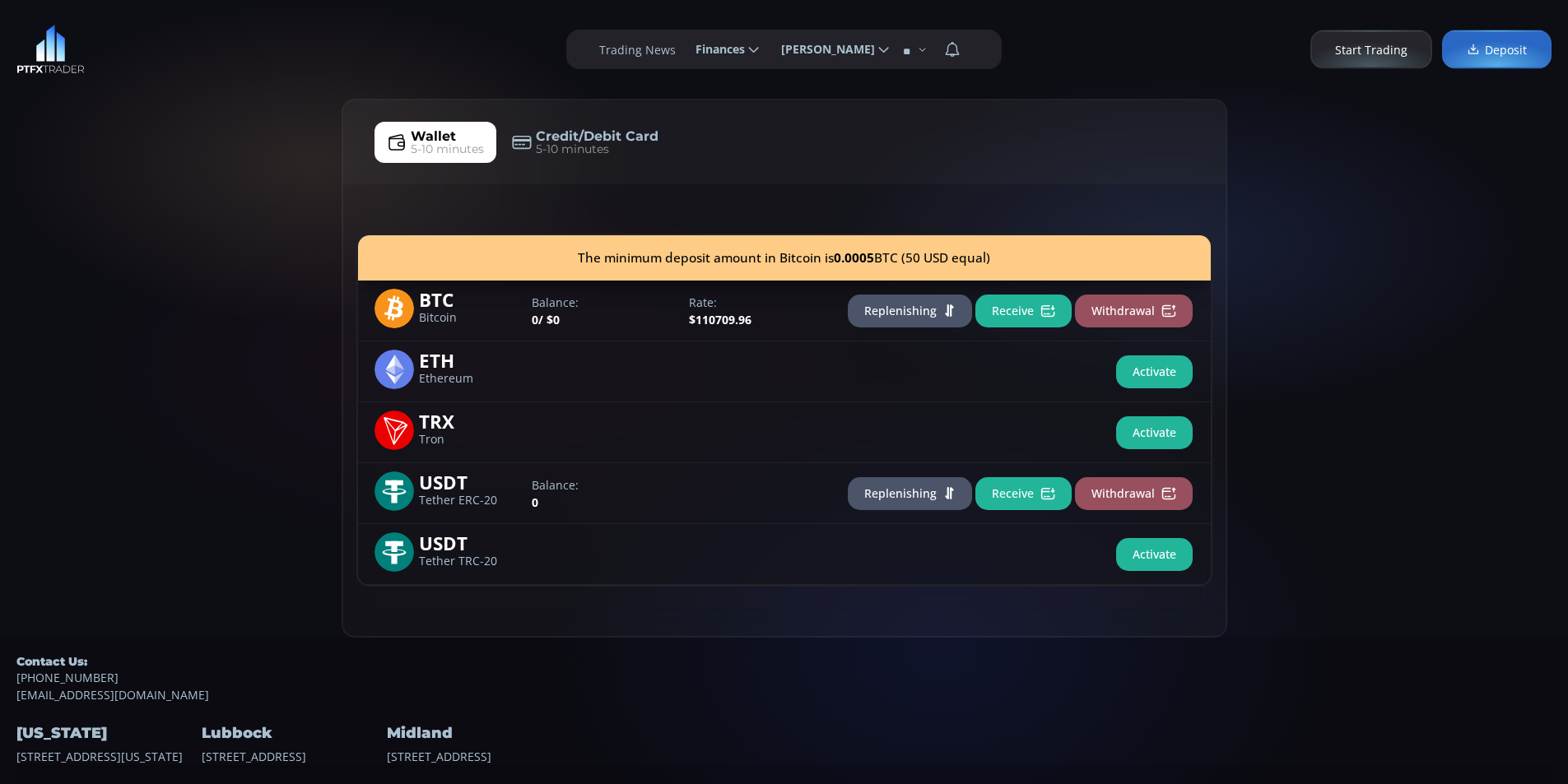
click at [289, 144] on div "Wallet 5-10 minutes Credit/Debit Card 5-10 minutes The minimum deposit amount i…" at bounding box center [784, 368] width 1568 height 539
click at [89, 347] on div "Wallet 5-10 minutes Credit/Debit Card 5-10 minutes The minimum deposit amount i…" at bounding box center [784, 368] width 1568 height 539
click at [84, 218] on div "Wallet 5-10 minutes Credit/Debit Card 5-10 minutes The minimum deposit amount i…" at bounding box center [784, 368] width 1568 height 539
click at [178, 186] on div "Wallet 5-10 minutes Credit/Debit Card 5-10 minutes The minimum deposit amount i…" at bounding box center [784, 368] width 1568 height 539
drag, startPoint x: 142, startPoint y: 256, endPoint x: 198, endPoint y: 217, distance: 68.2
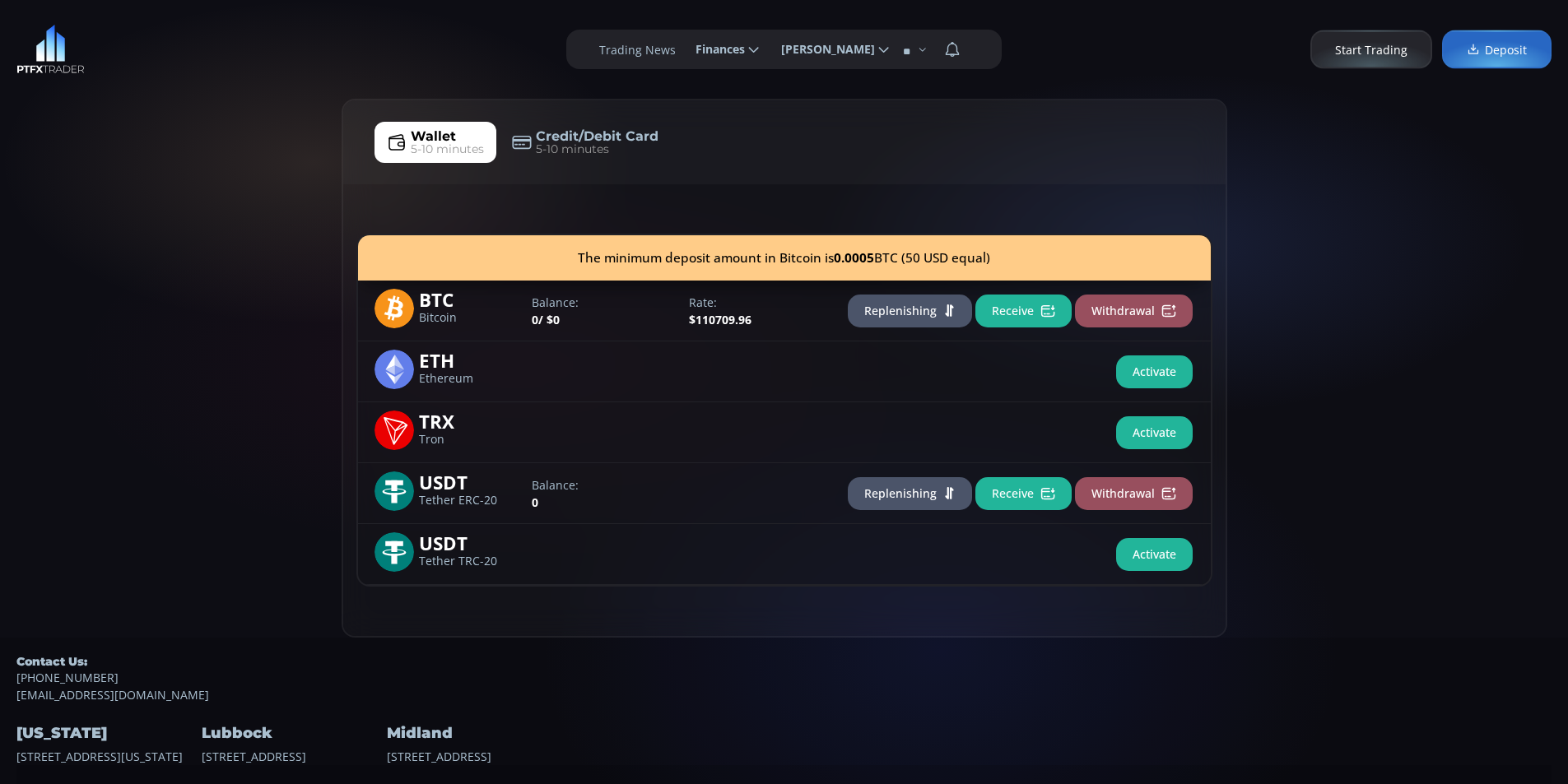
click at [142, 253] on div "Wallet 5-10 minutes Credit/Debit Card 5-10 minutes The minimum deposit amount i…" at bounding box center [784, 368] width 1568 height 539
click at [236, 186] on div "Wallet 5-10 minutes Credit/Debit Card 5-10 minutes The minimum deposit amount i…" at bounding box center [784, 368] width 1568 height 539
drag, startPoint x: 123, startPoint y: 296, endPoint x: 228, endPoint y: 183, distance: 154.3
click at [124, 280] on div "Wallet 5-10 minutes Credit/Debit Card 5-10 minutes The minimum deposit amount i…" at bounding box center [784, 368] width 1568 height 539
click at [228, 183] on div "Wallet 5-10 minutes Credit/Debit Card 5-10 minutes The minimum deposit amount i…" at bounding box center [784, 368] width 1568 height 539
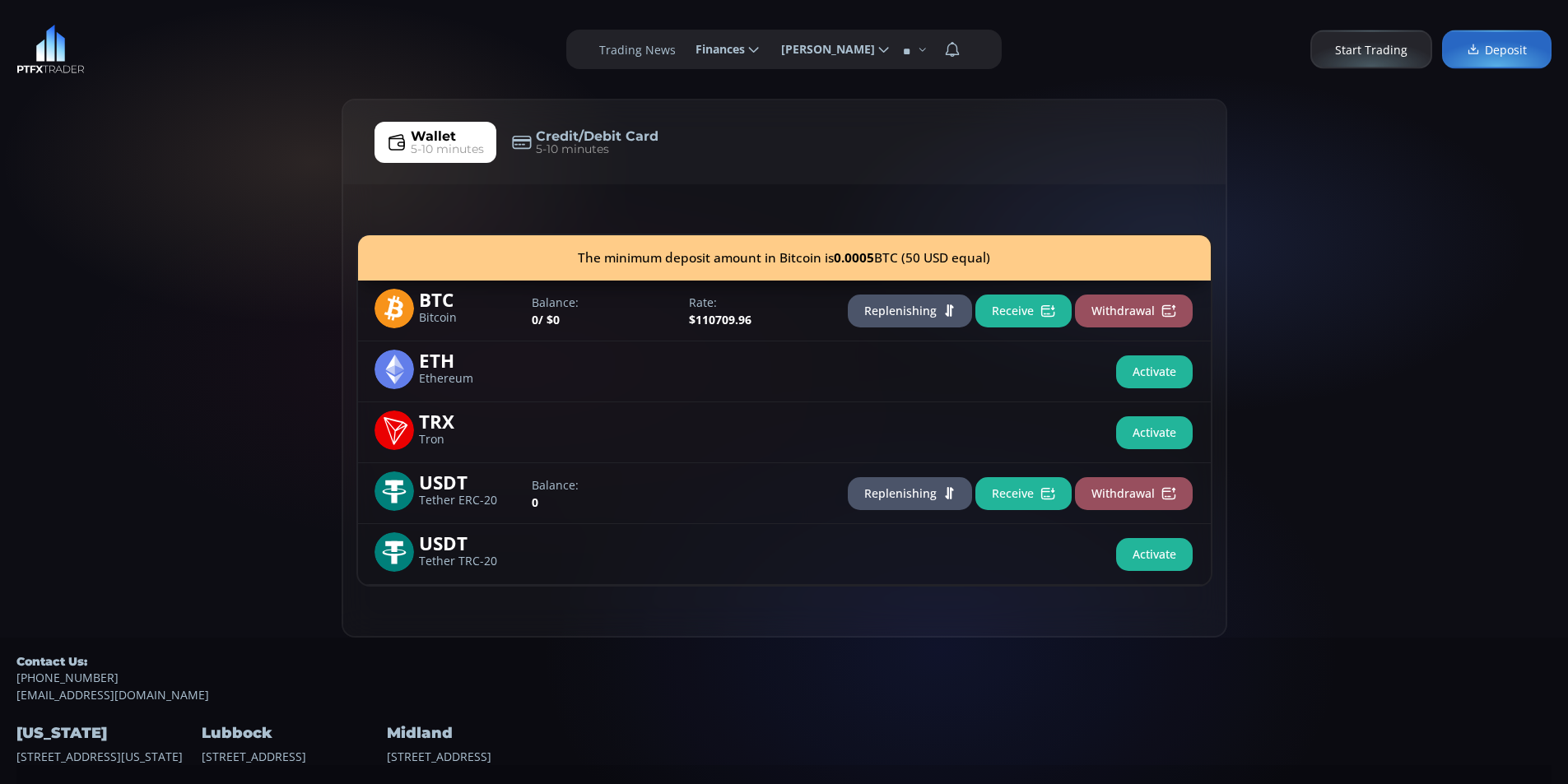
click at [148, 181] on div "Wallet 5-10 minutes Credit/Debit Card 5-10 minutes The minimum deposit amount i…" at bounding box center [784, 368] width 1568 height 539
click at [30, 213] on div "Wallet 5-10 minutes Credit/Debit Card 5-10 minutes The minimum deposit amount i…" at bounding box center [784, 368] width 1568 height 539
click at [87, 162] on div "Wallet 5-10 minutes Credit/Debit Card 5-10 minutes The minimum deposit amount i…" at bounding box center [784, 368] width 1568 height 539
drag, startPoint x: 61, startPoint y: 272, endPoint x: 62, endPoint y: 262, distance: 10.0
click at [62, 262] on div "Wallet 5-10 minutes Credit/Debit Card 5-10 minutes The minimum deposit amount i…" at bounding box center [784, 368] width 1568 height 539
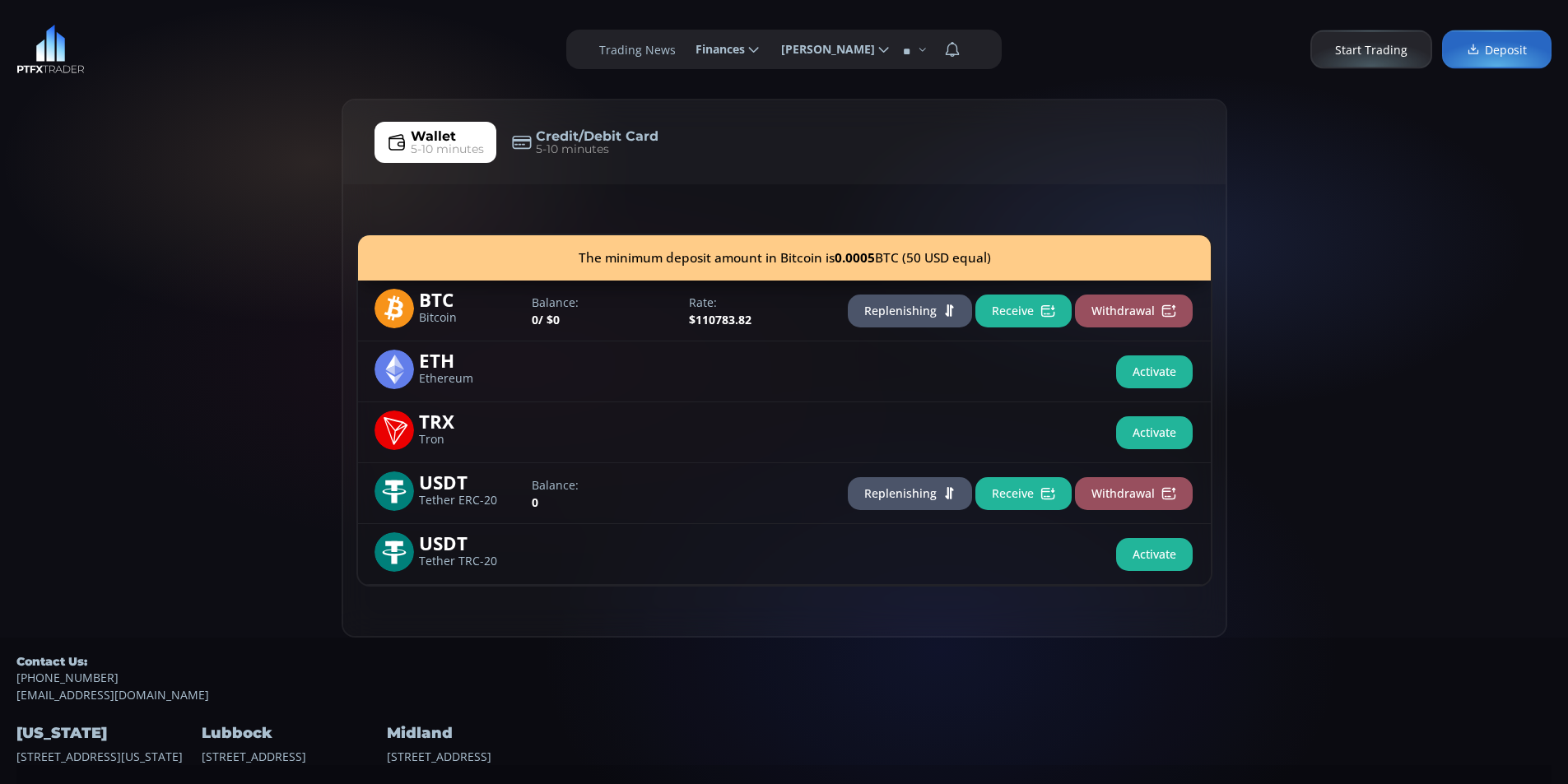
click at [164, 94] on div "**********" at bounding box center [784, 50] width 1568 height 99
drag, startPoint x: 30, startPoint y: 300, endPoint x: 38, endPoint y: 277, distance: 24.4
click at [33, 291] on div "Wallet 5-10 minutes Credit/Debit Card 5-10 minutes The minimum deposit amount i…" at bounding box center [784, 368] width 1568 height 539
click at [100, 252] on div "Wallet 5-10 minutes Credit/Debit Card 5-10 minutes The minimum deposit amount i…" at bounding box center [784, 368] width 1568 height 539
click at [132, 161] on div "Wallet 5-10 minutes Credit/Debit Card 5-10 minutes The minimum deposit amount i…" at bounding box center [784, 368] width 1568 height 539
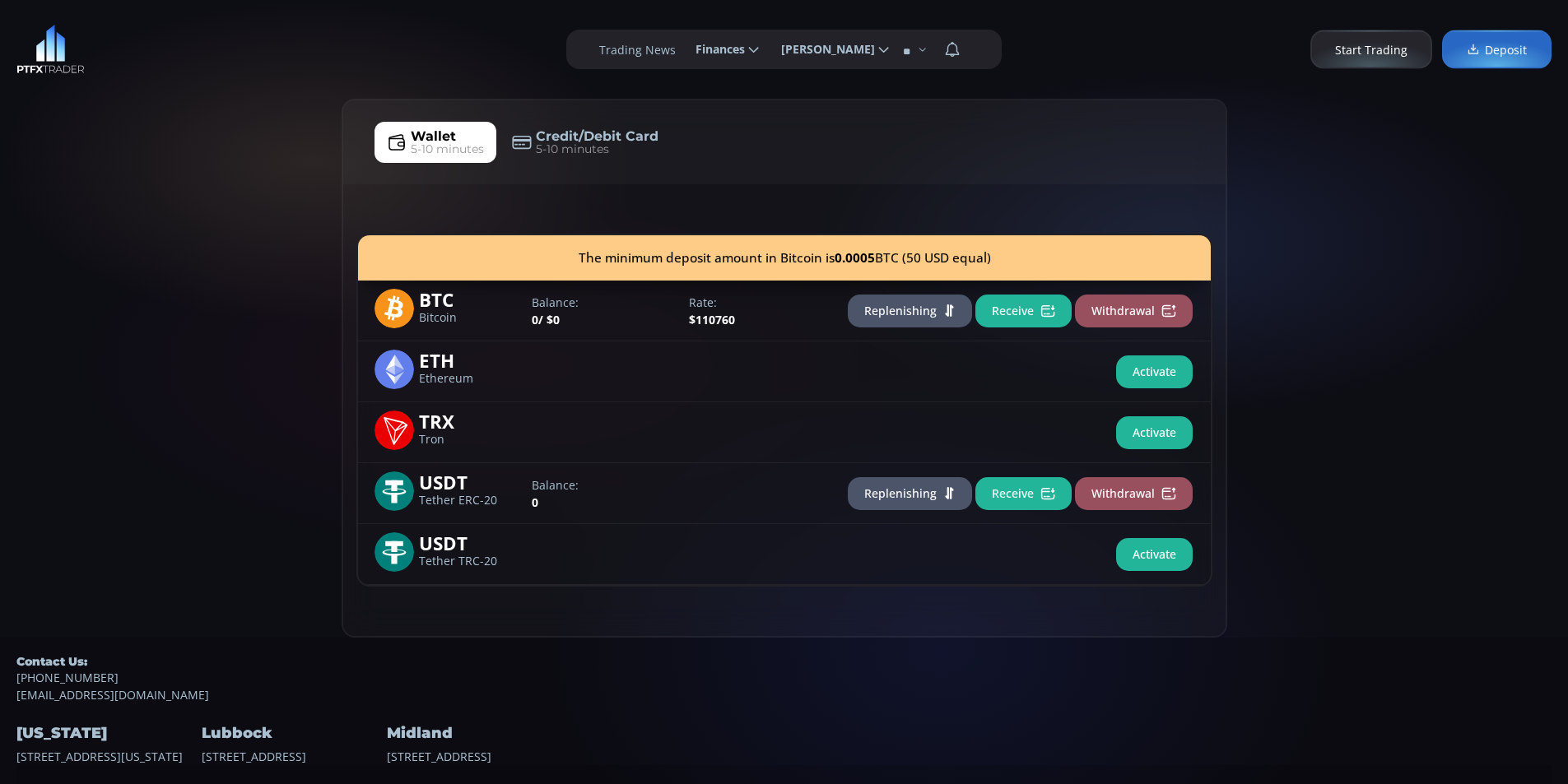
drag, startPoint x: 131, startPoint y: 305, endPoint x: 143, endPoint y: 253, distance: 53.4
click at [131, 286] on div "Wallet 5-10 minutes Credit/Debit Card 5-10 minutes The minimum deposit amount i…" at bounding box center [784, 368] width 1568 height 539
click at [213, 105] on div "Wallet 5-10 minutes Credit/Debit Card 5-10 minutes The minimum deposit amount i…" at bounding box center [784, 368] width 1568 height 539
click at [87, 280] on div "Wallet 5-10 minutes Credit/Debit Card 5-10 minutes The minimum deposit amount i…" at bounding box center [784, 368] width 1568 height 539
click at [191, 192] on div "Wallet 5-10 minutes Credit/Debit Card 5-10 minutes The minimum deposit amount i…" at bounding box center [784, 368] width 1568 height 539
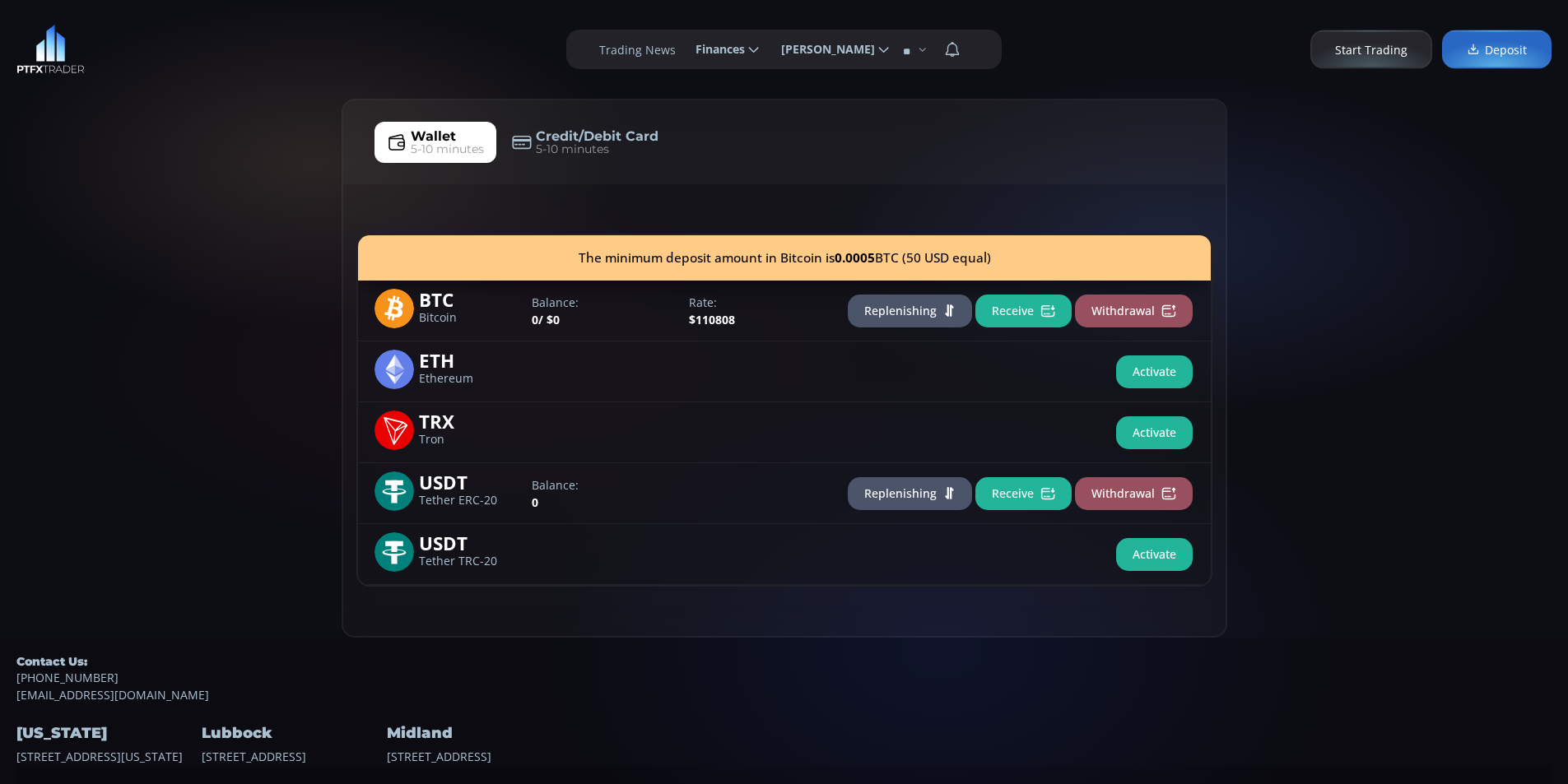
click at [39, 246] on div "Wallet 5-10 minutes Credit/Debit Card 5-10 minutes The minimum deposit amount i…" at bounding box center [784, 368] width 1568 height 539
drag, startPoint x: 104, startPoint y: 198, endPoint x: 44, endPoint y: 86, distance: 127.1
click at [105, 190] on div "Wallet 5-10 minutes Credit/Debit Card 5-10 minutes The minimum deposit amount i…" at bounding box center [784, 368] width 1568 height 539
click at [119, 181] on div "Wallet 5-10 minutes Credit/Debit Card 5-10 minutes The minimum deposit amount i…" at bounding box center [784, 368] width 1568 height 539
click at [157, 256] on div "Wallet 5-10 minutes Credit/Debit Card 5-10 minutes The minimum deposit amount i…" at bounding box center [784, 368] width 1568 height 539
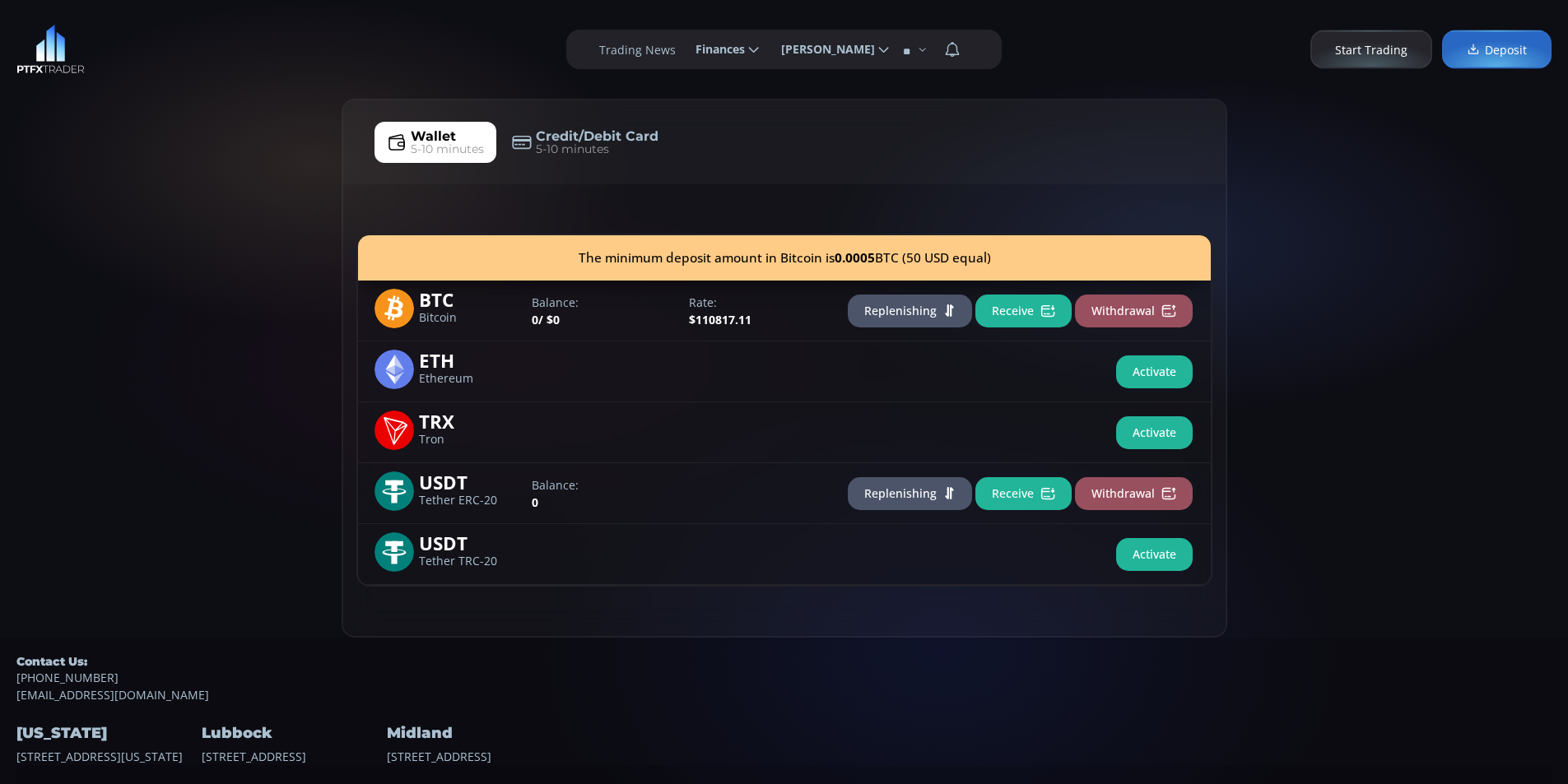
drag, startPoint x: 239, startPoint y: 197, endPoint x: 247, endPoint y: 183, distance: 16.1
click at [239, 194] on div "Wallet 5-10 minutes Credit/Debit Card 5-10 minutes The minimum deposit amount i…" at bounding box center [784, 368] width 1568 height 539
drag, startPoint x: 294, startPoint y: 117, endPoint x: 153, endPoint y: 88, distance: 144.0
click at [294, 113] on div "Wallet 5-10 minutes Credit/Debit Card 5-10 minutes The minimum deposit amount i…" at bounding box center [784, 368] width 1568 height 539
drag, startPoint x: 83, startPoint y: 321, endPoint x: 99, endPoint y: 305, distance: 22.6
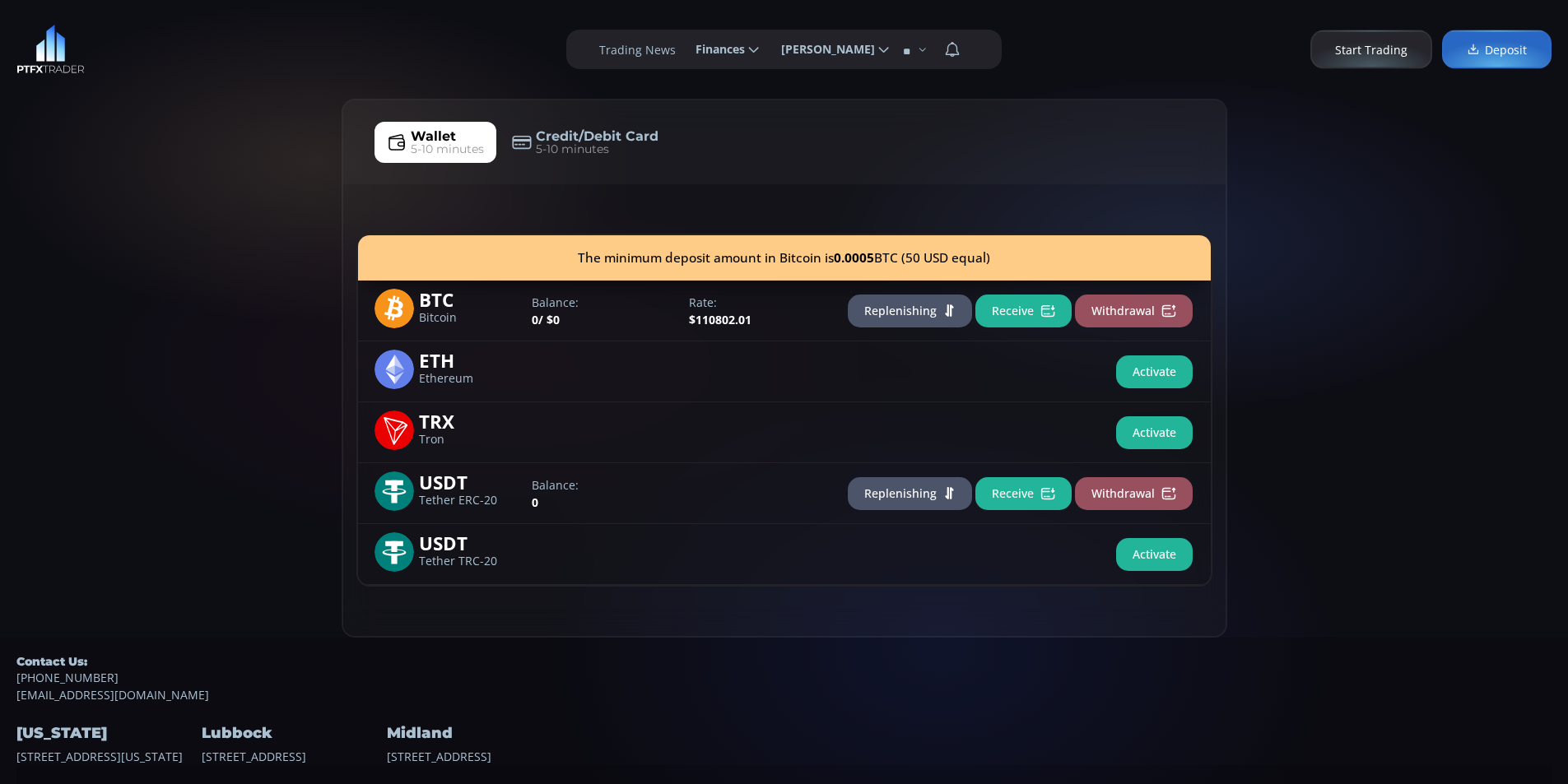
click at [83, 320] on div "Wallet 5-10 minutes Credit/Debit Card 5-10 minutes The minimum deposit amount i…" at bounding box center [784, 368] width 1568 height 539
click at [152, 248] on div "Wallet 5-10 minutes Credit/Debit Card 5-10 minutes The minimum deposit amount i…" at bounding box center [784, 368] width 1568 height 539
click at [179, 324] on div "Wallet 5-10 minutes Credit/Debit Card 5-10 minutes The minimum deposit amount i…" at bounding box center [784, 368] width 1568 height 539
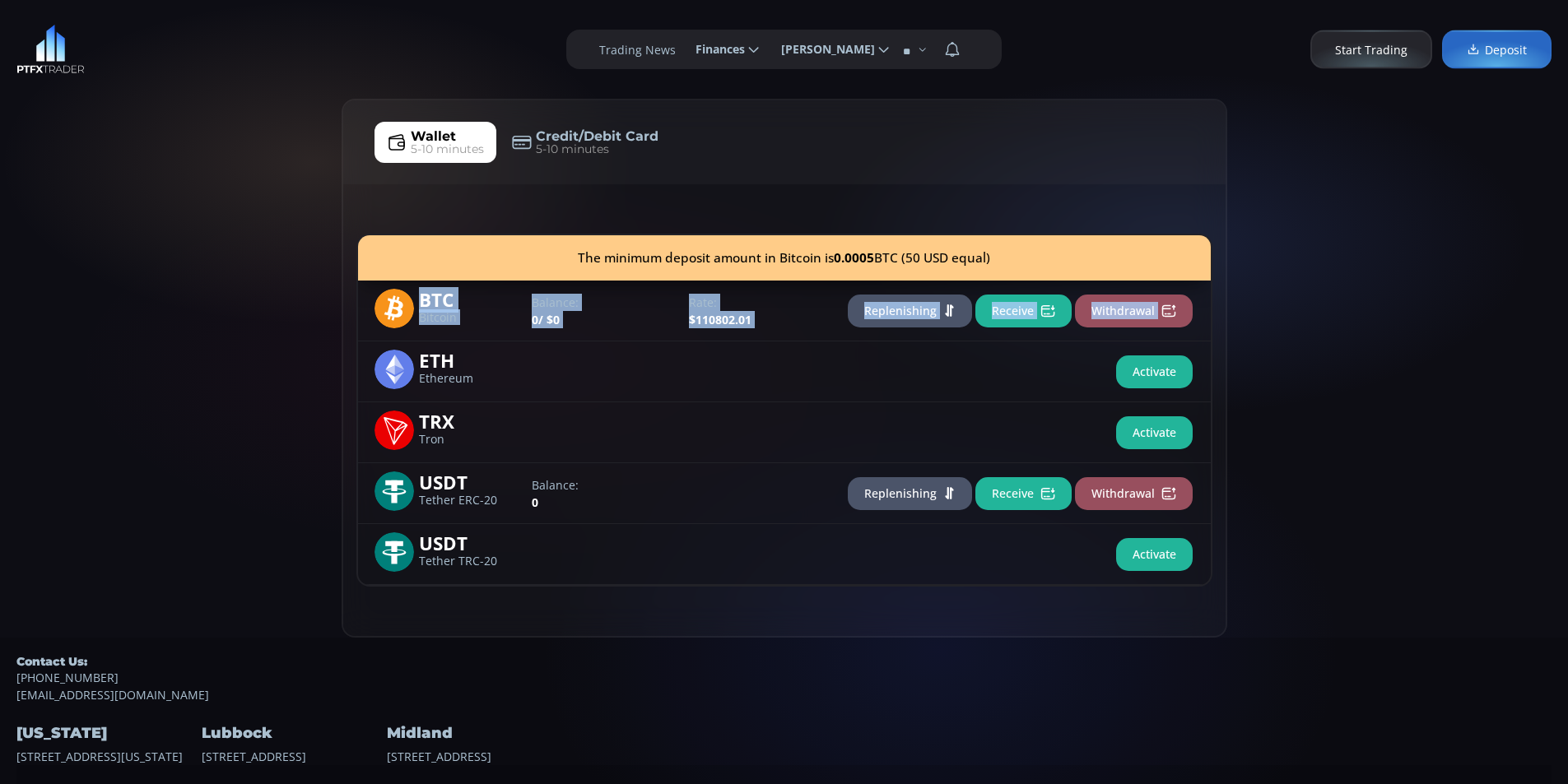
click at [230, 169] on div "Wallet 5-10 minutes Credit/Debit Card 5-10 minutes The minimum deposit amount i…" at bounding box center [784, 368] width 1568 height 539
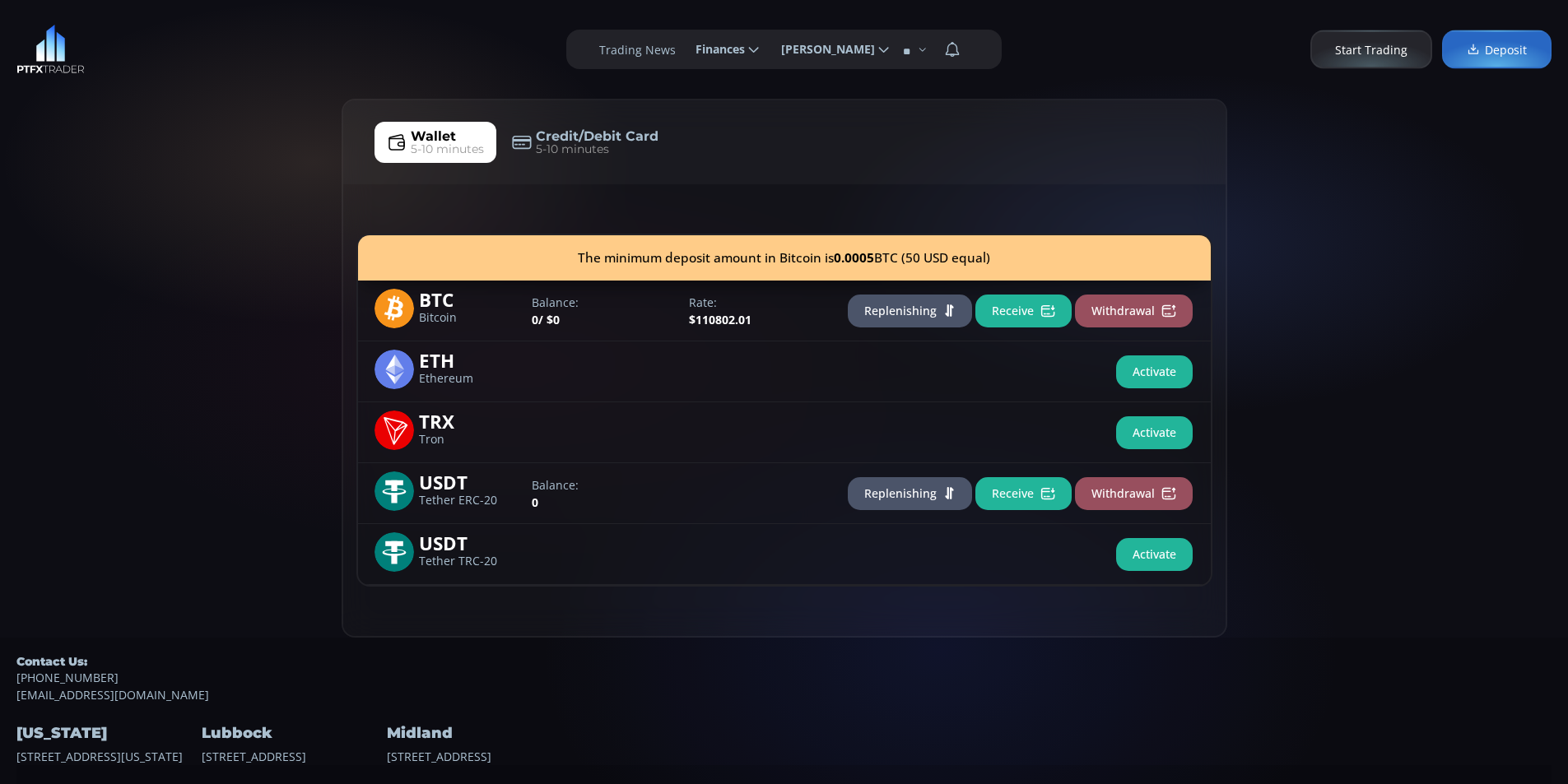
drag, startPoint x: 75, startPoint y: 279, endPoint x: 131, endPoint y: 208, distance: 90.4
click at [78, 262] on div "Wallet 5-10 minutes Credit/Debit Card 5-10 minutes The minimum deposit amount i…" at bounding box center [784, 368] width 1568 height 539
click at [231, 98] on div "**********" at bounding box center [784, 50] width 1568 height 99
click at [153, 255] on div "Wallet 5-10 minutes Credit/Debit Card 5-10 minutes The minimum deposit amount i…" at bounding box center [784, 368] width 1568 height 539
click at [121, 198] on div "Wallet 5-10 minutes Credit/Debit Card 5-10 minutes The minimum deposit amount i…" at bounding box center [784, 368] width 1568 height 539
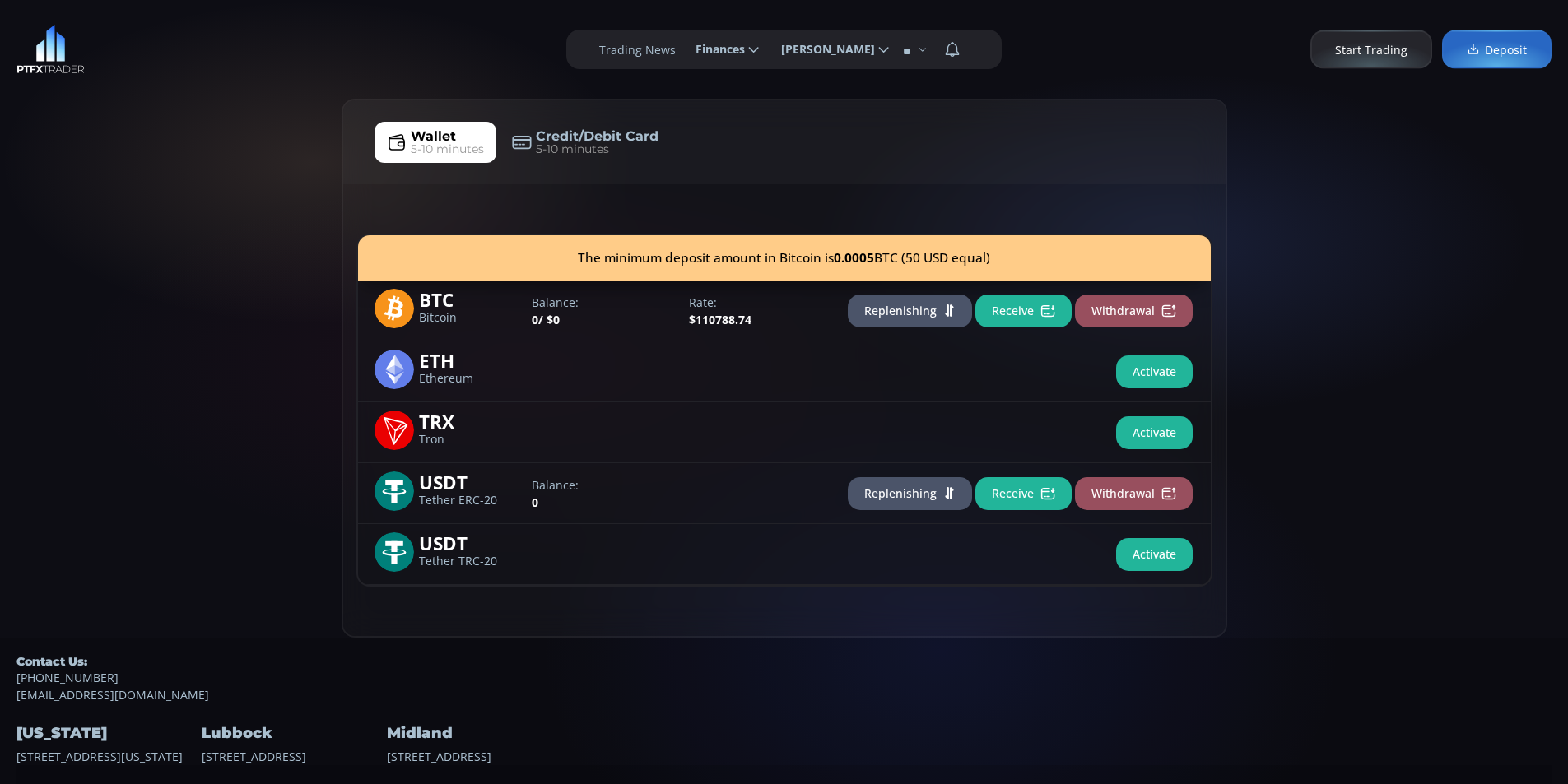
click at [211, 165] on div "Wallet 5-10 minutes Credit/Debit Card 5-10 minutes The minimum deposit amount i…" at bounding box center [784, 368] width 1568 height 539
drag, startPoint x: 187, startPoint y: 173, endPoint x: 198, endPoint y: 185, distance: 16.3
click at [186, 173] on div "Wallet 5-10 minutes Credit/Debit Card 5-10 minutes The minimum deposit amount i…" at bounding box center [784, 368] width 1568 height 539
click at [992, 319] on button "Receive" at bounding box center [1023, 311] width 96 height 33
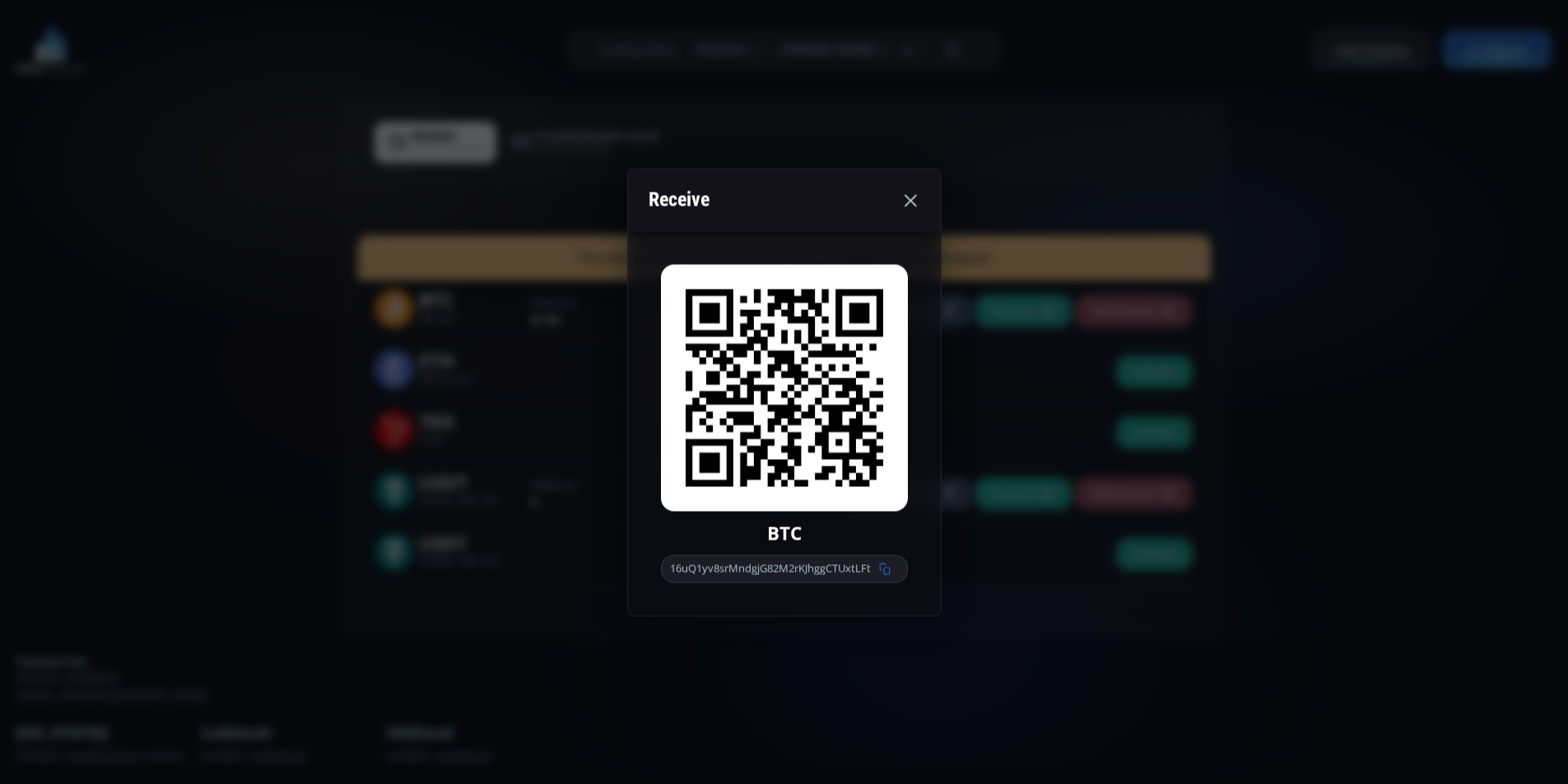
click at [152, 301] on div "Receive BTC 16uQ1yv8srMndgjG82M2rKJhggCTUxtLFt" at bounding box center [784, 392] width 1568 height 784
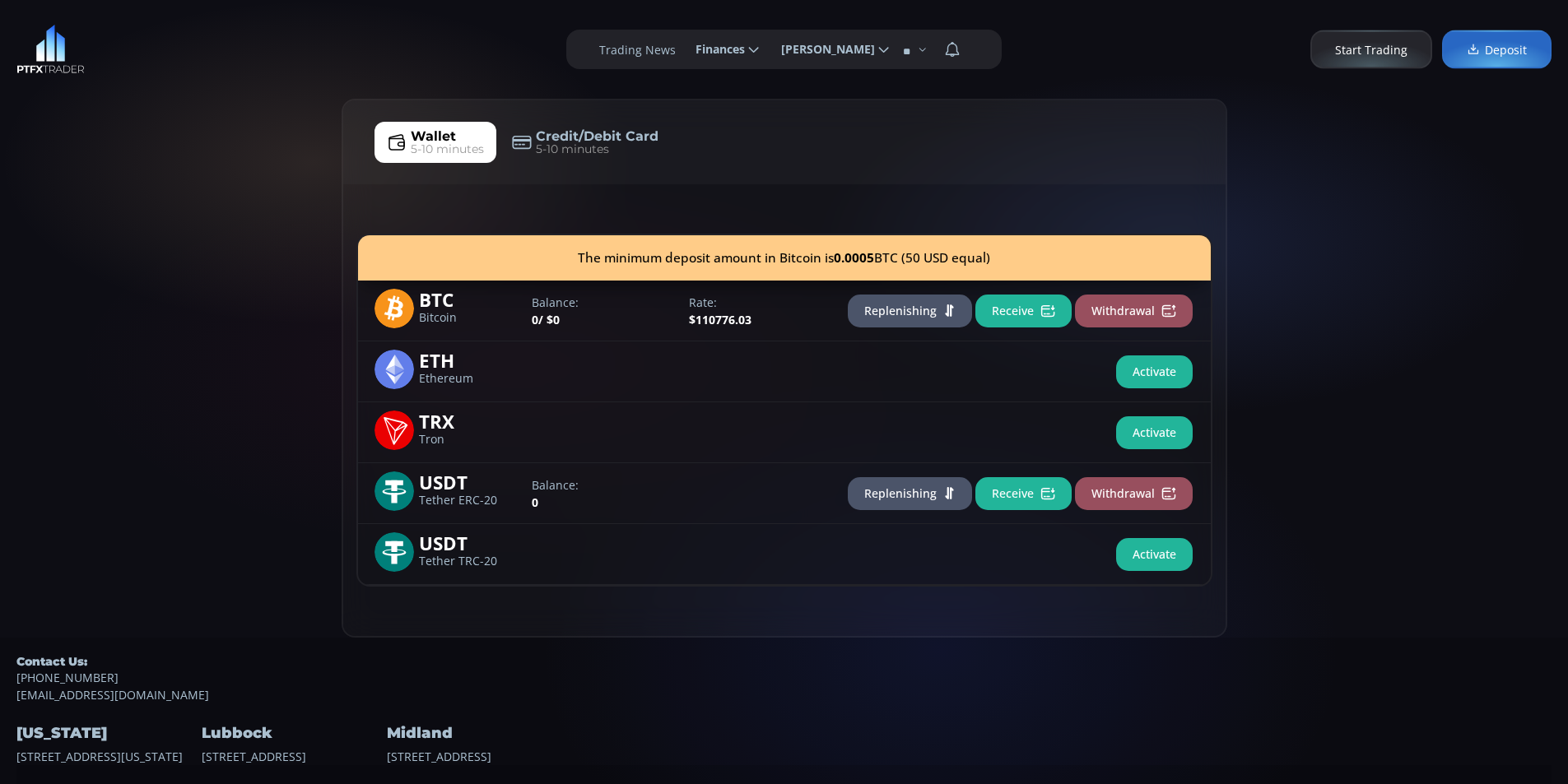
click at [222, 242] on div "Wallet 5-10 minutes Credit/Debit Card 5-10 minutes The minimum deposit amount i…" at bounding box center [784, 368] width 1568 height 539
click at [119, 232] on div "Wallet 5-10 minutes Credit/Debit Card 5-10 minutes The minimum deposit amount i…" at bounding box center [784, 368] width 1568 height 539
click at [196, 170] on div "Wallet 5-10 minutes Credit/Debit Card 5-10 minutes The minimum deposit amount i…" at bounding box center [784, 368] width 1568 height 539
click at [161, 87] on div "**********" at bounding box center [784, 50] width 1568 height 99
click at [247, 62] on div "**********" at bounding box center [784, 50] width 1568 height 99
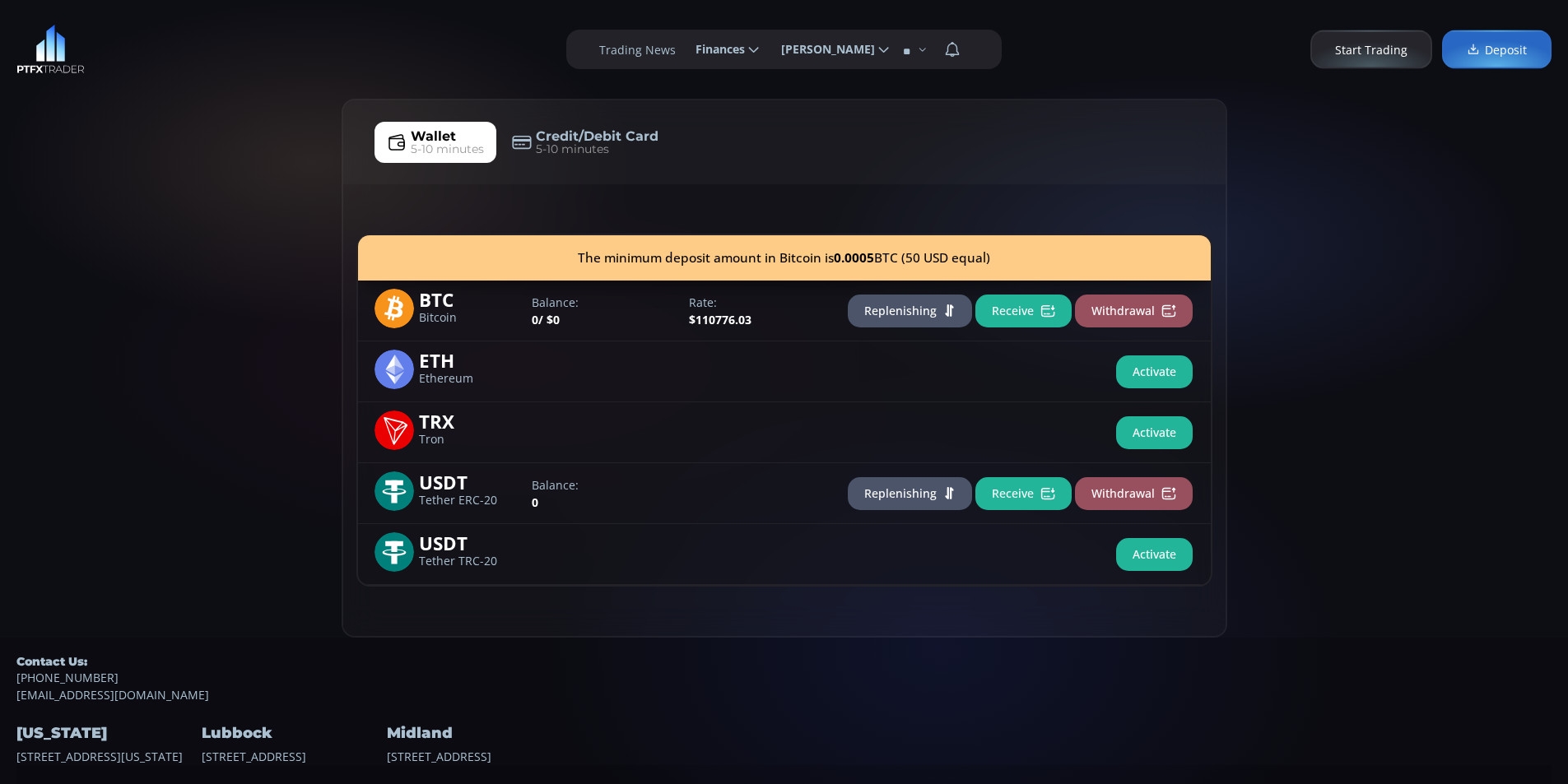
drag, startPoint x: 140, startPoint y: 191, endPoint x: 148, endPoint y: 153, distance: 38.8
click at [148, 153] on div "Wallet 5-10 minutes Credit/Debit Card 5-10 minutes The minimum deposit amount i…" at bounding box center [784, 368] width 1568 height 539
click at [165, 51] on div "**********" at bounding box center [784, 50] width 1568 height 99
click at [903, 316] on button "Replenishing" at bounding box center [910, 311] width 124 height 33
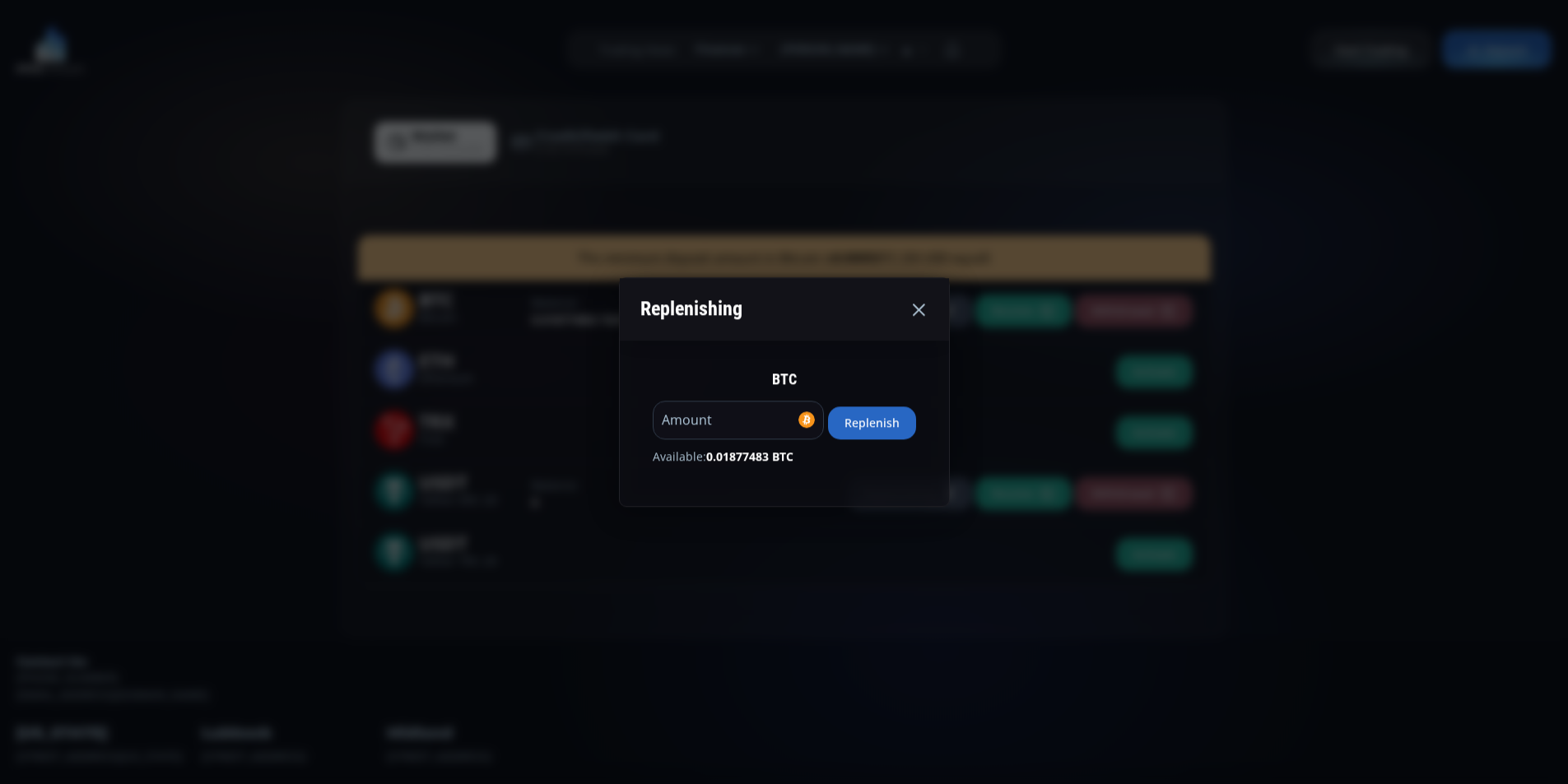
click at [219, 391] on div "**********" at bounding box center [784, 392] width 1568 height 784
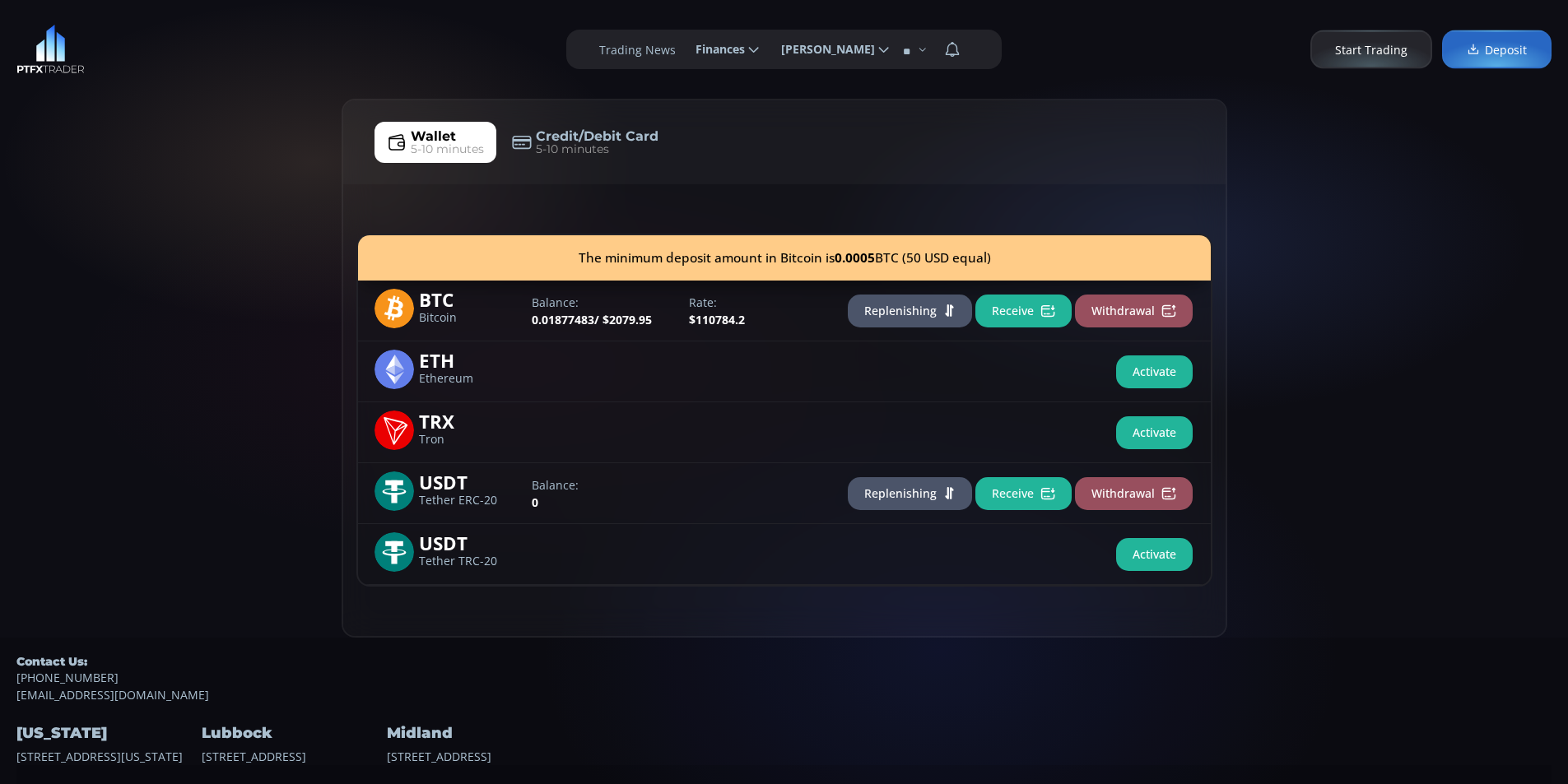
click at [909, 310] on button "Replenishing" at bounding box center [910, 311] width 124 height 33
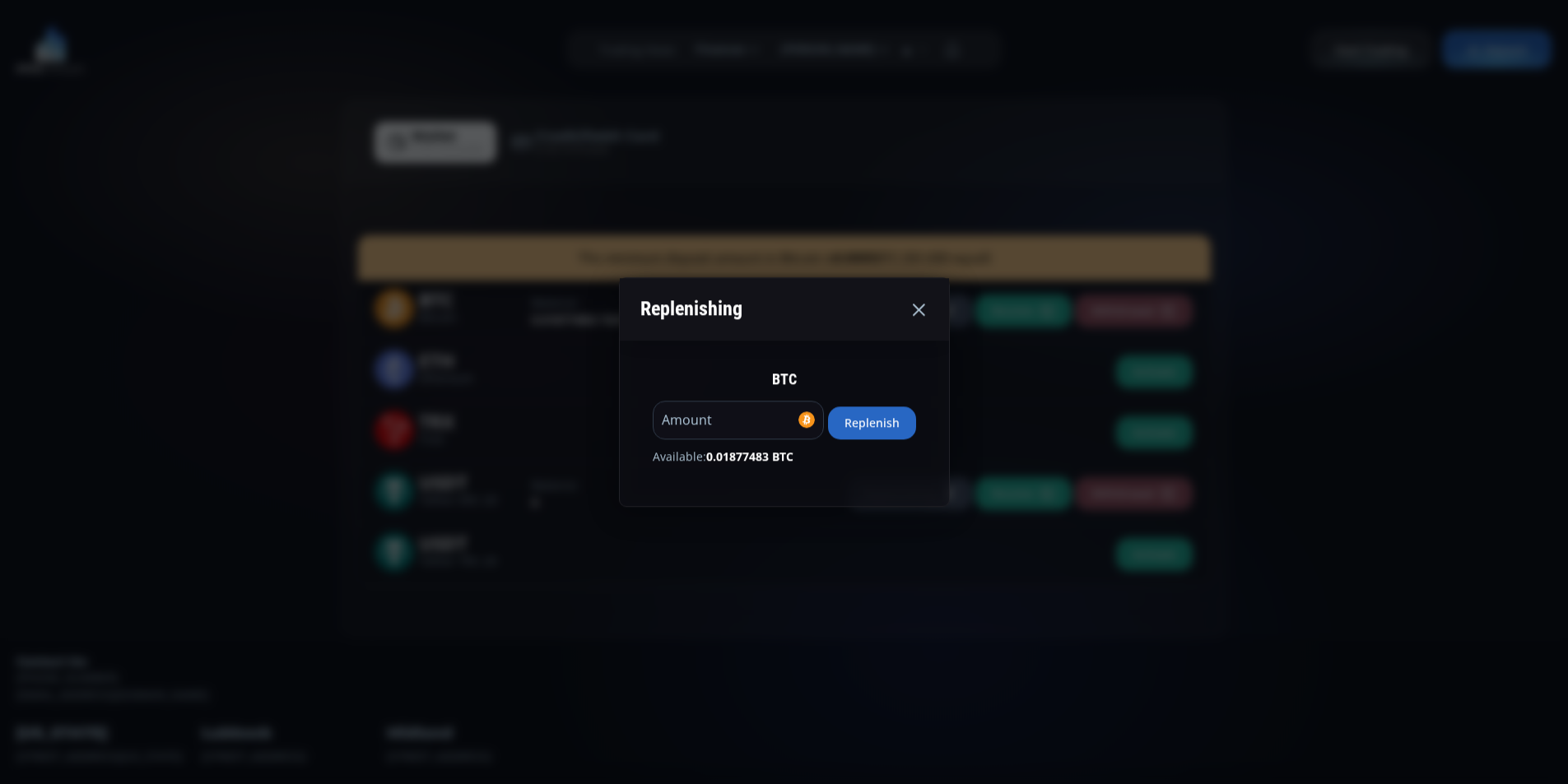
click at [872, 429] on button "Replenish" at bounding box center [871, 423] width 88 height 33
click at [929, 316] on icon at bounding box center [918, 309] width 19 height 19
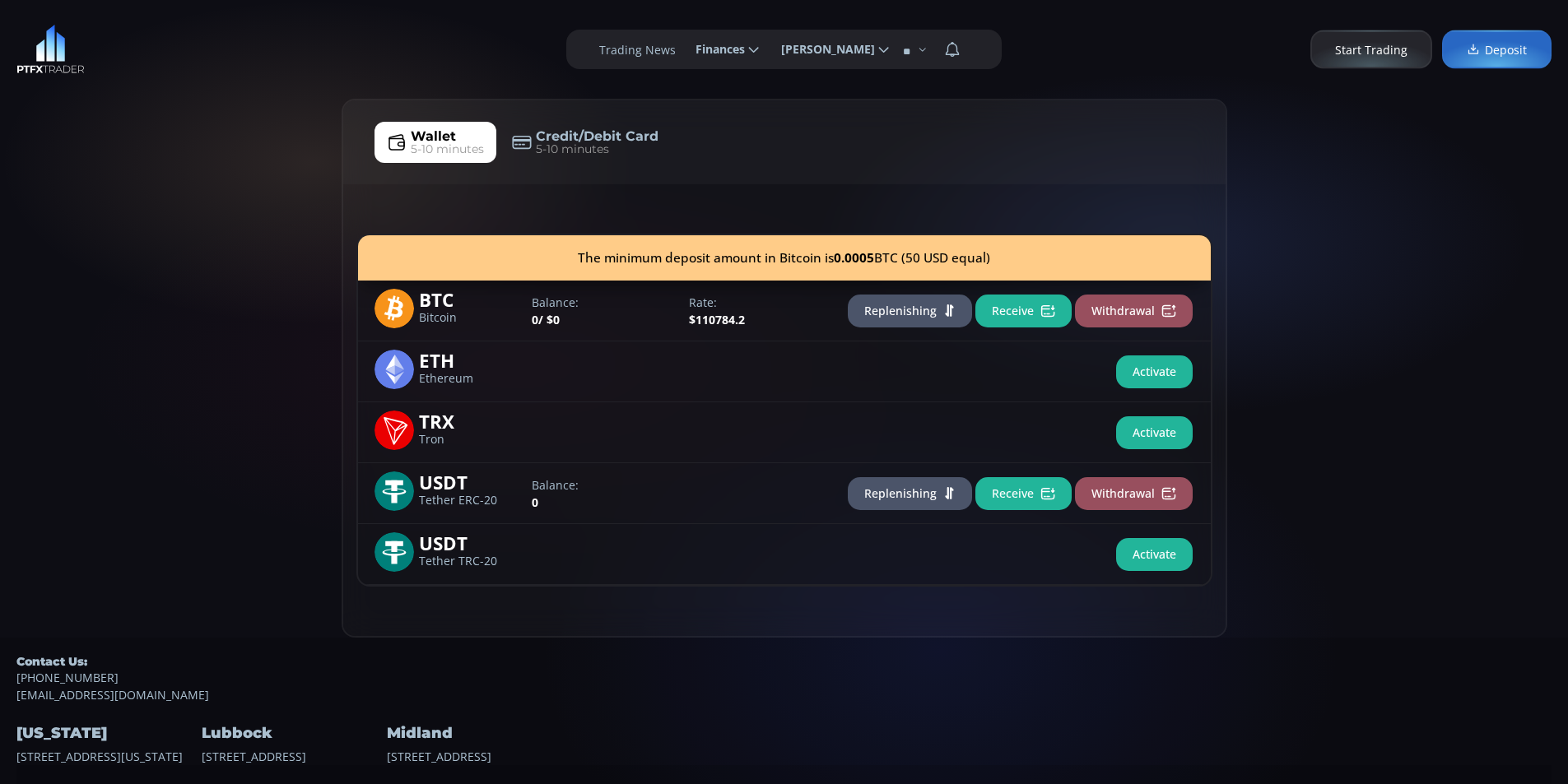
click at [126, 177] on div "Wallet 5-10 minutes Credit/Debit Card 5-10 minutes The minimum deposit amount i…" at bounding box center [784, 368] width 1568 height 539
click at [277, 83] on div "**********" at bounding box center [784, 50] width 1568 height 99
drag, startPoint x: 181, startPoint y: 192, endPoint x: 268, endPoint y: 94, distance: 131.0
click at [191, 185] on div "Wallet 5-10 minutes Credit/Debit Card 5-10 minutes The minimum deposit amount i…" at bounding box center [784, 368] width 1568 height 539
click at [275, 67] on div "**********" at bounding box center [784, 50] width 1568 height 99
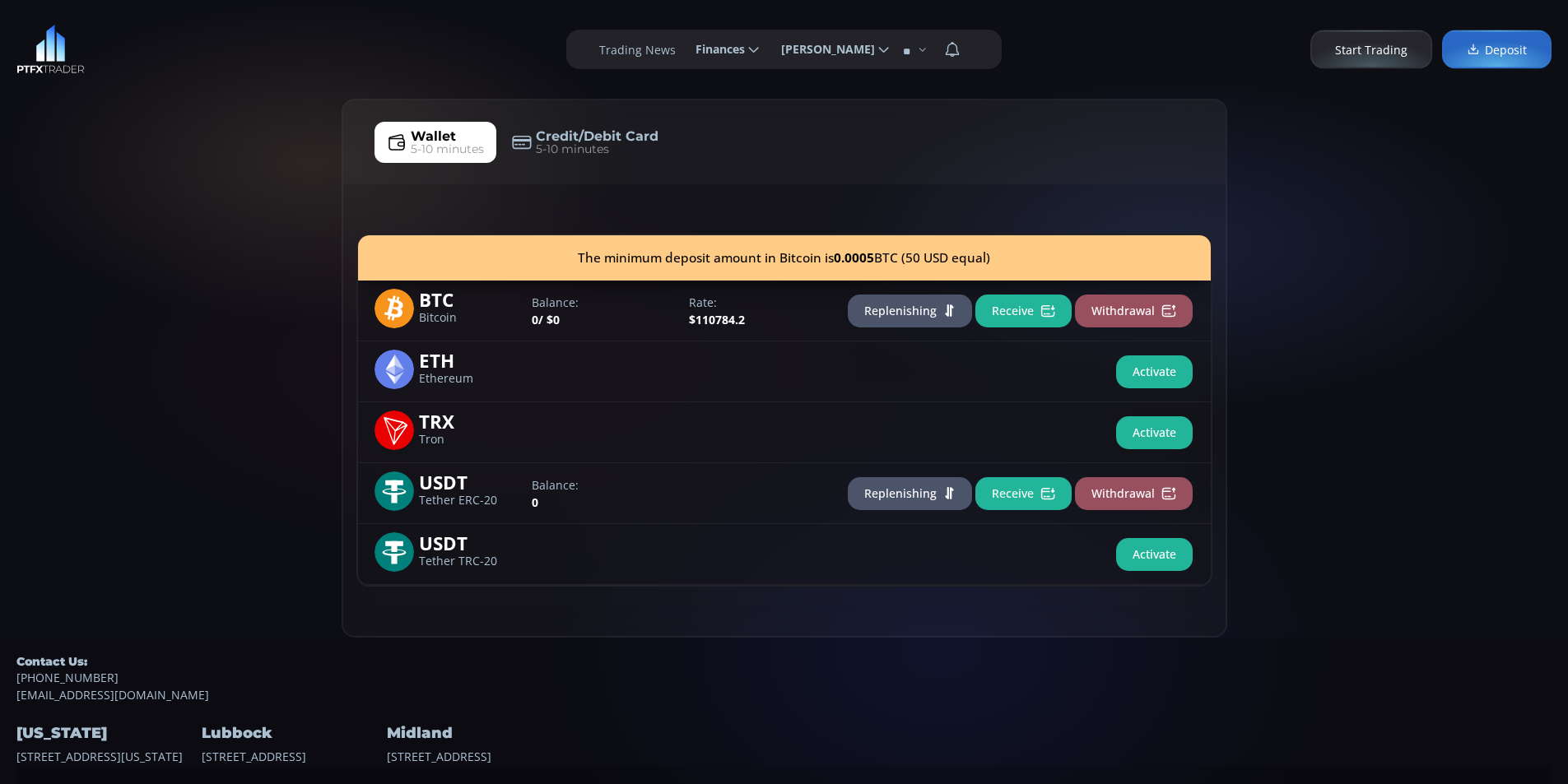
drag, startPoint x: 119, startPoint y: 186, endPoint x: 137, endPoint y: 150, distance: 40.2
click at [124, 179] on div "Wallet 5-10 minutes Credit/Debit Card 5-10 minutes The minimum deposit amount i…" at bounding box center [784, 368] width 1568 height 539
click at [137, 159] on div "Wallet 5-10 minutes Credit/Debit Card 5-10 minutes The minimum deposit amount i…" at bounding box center [784, 368] width 1568 height 539
